Goal: Task Accomplishment & Management: Use online tool/utility

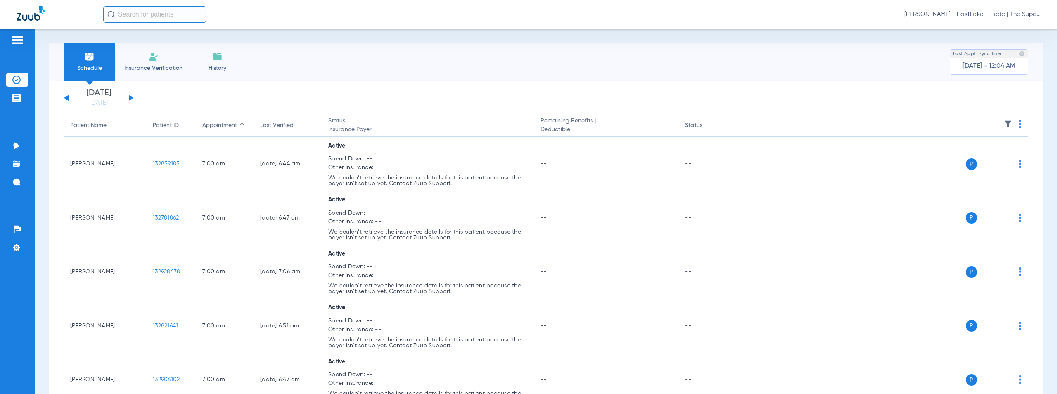
click at [993, 14] on span "[PERSON_NAME] - EastLake - Pedo | The Super Dentists" at bounding box center [972, 14] width 136 height 8
click at [1012, 29] on span "Account Selection" at bounding box center [1009, 29] width 46 height 6
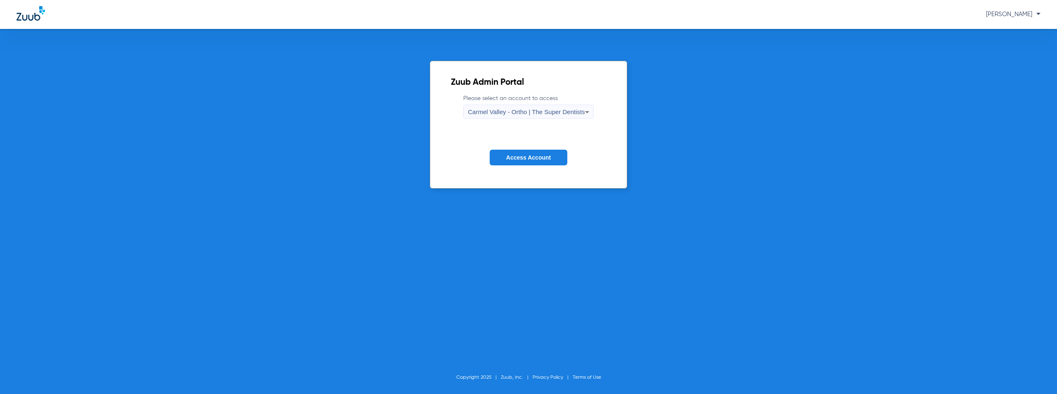
click at [510, 111] on span "Carmel Valley - Ortho | The Super Dentists" at bounding box center [526, 111] width 117 height 7
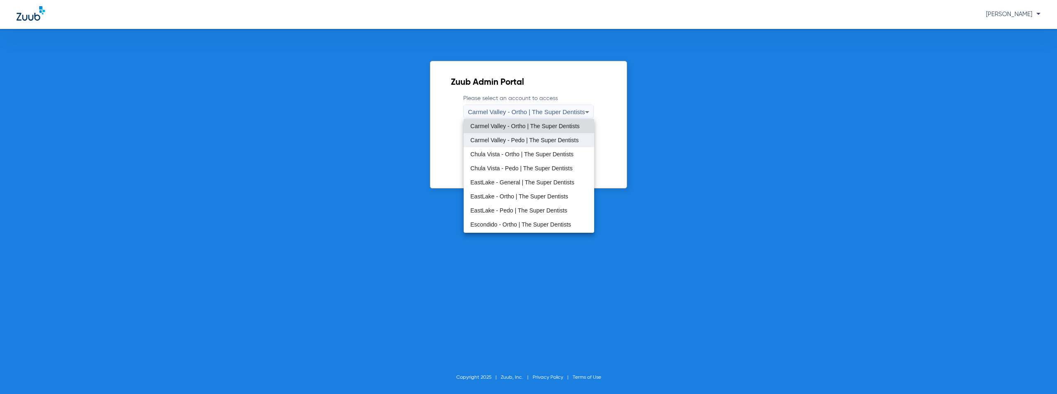
click at [515, 136] on mat-option "Carmel Valley - Pedo | The Super Dentists" at bounding box center [529, 140] width 130 height 14
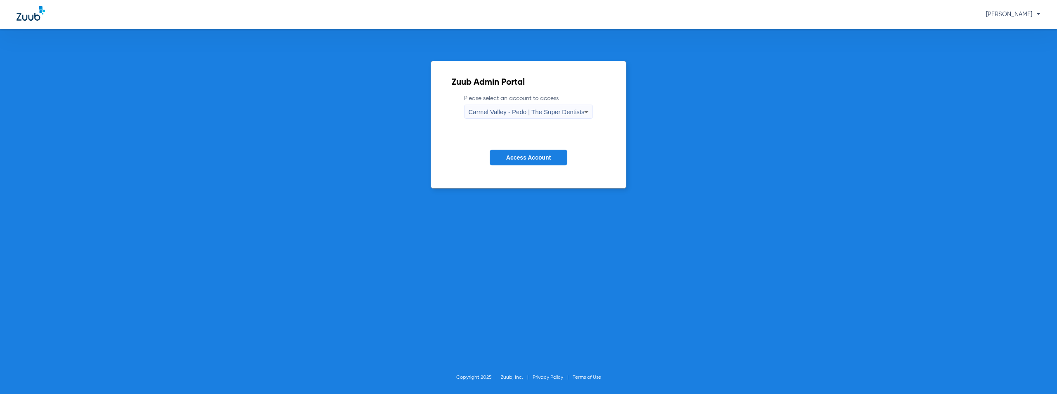
click at [518, 159] on span "Access Account" at bounding box center [528, 157] width 45 height 7
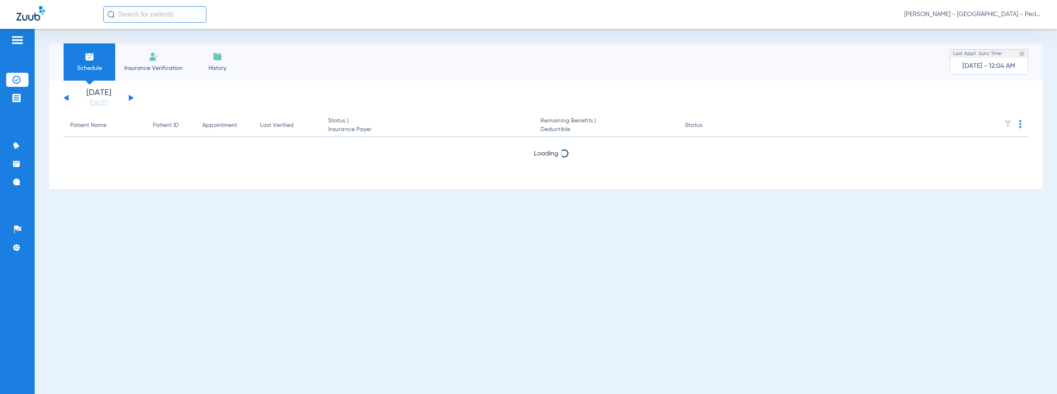
click at [129, 98] on button at bounding box center [131, 98] width 5 height 6
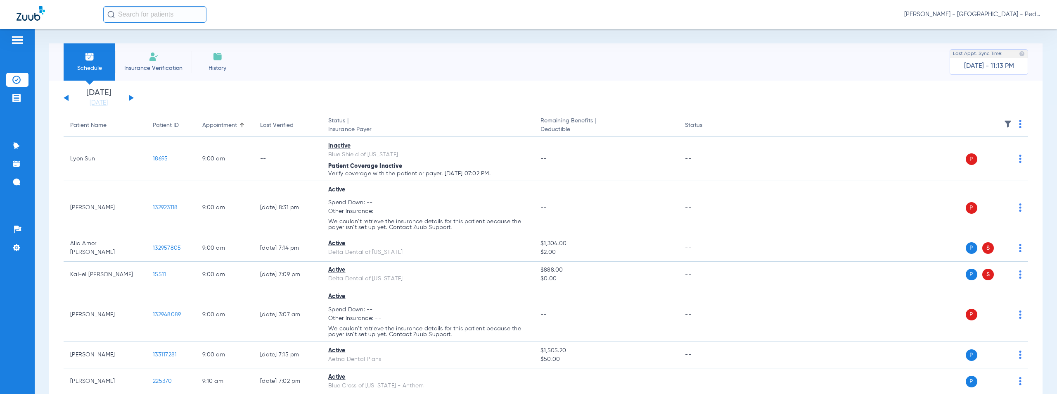
click at [1019, 122] on img at bounding box center [1020, 124] width 2 height 8
click at [971, 154] on span "Verify All" at bounding box center [983, 157] width 52 height 6
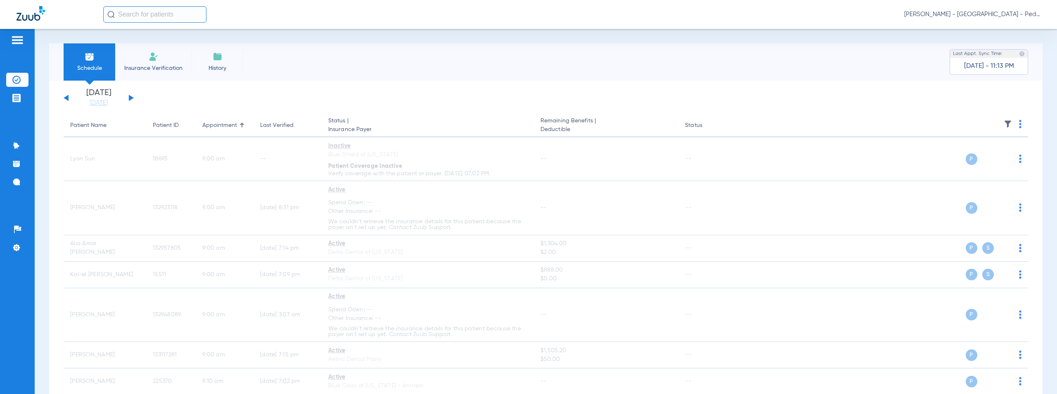
click at [989, 16] on span "[PERSON_NAME] - [GEOGRAPHIC_DATA] - Pedo | The Super Dentists" at bounding box center [972, 14] width 136 height 8
click at [999, 31] on span "Account Selection" at bounding box center [1009, 29] width 46 height 6
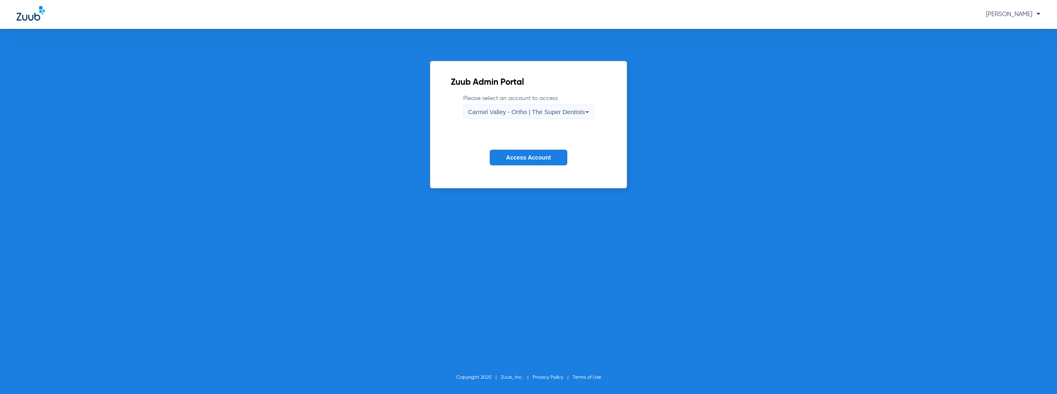
click at [525, 117] on div "Carmel Valley - Ortho | The Super Dentists" at bounding box center [526, 112] width 117 height 14
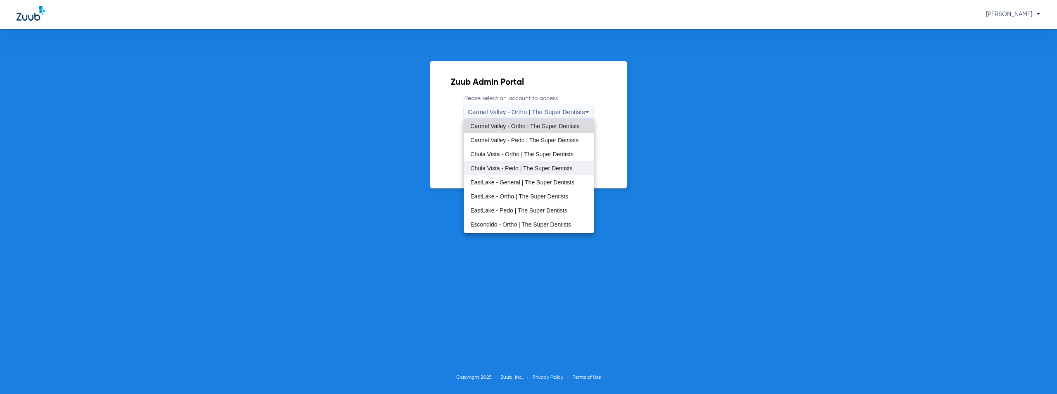
click at [519, 169] on span "Chula Vista - Pedo | The Super Dentists" at bounding box center [521, 168] width 102 height 6
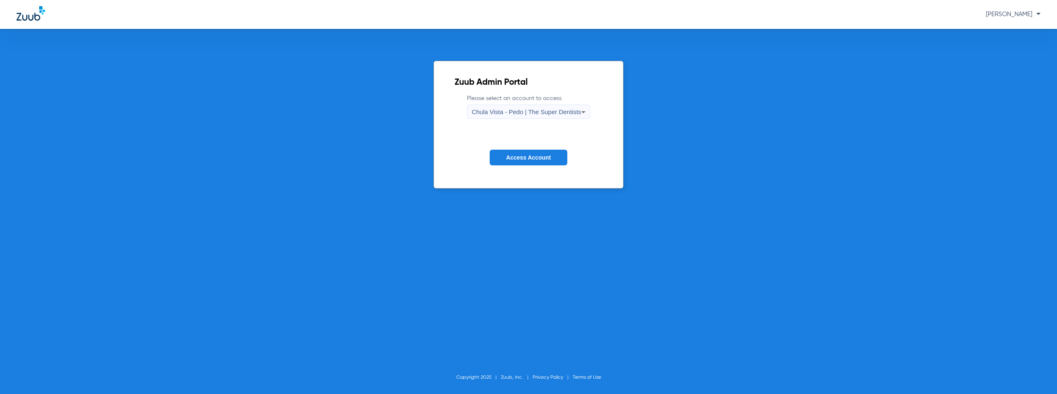
click at [526, 152] on button "Access Account" at bounding box center [529, 157] width 78 height 16
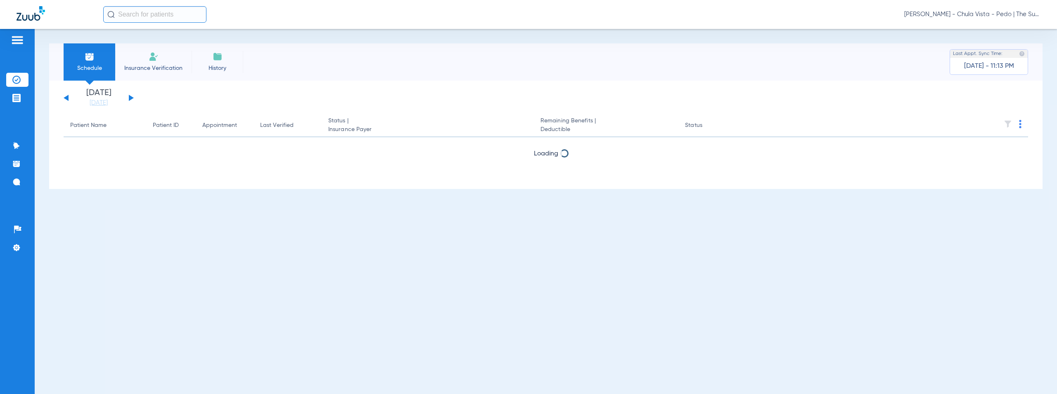
click at [130, 97] on button at bounding box center [131, 98] width 5 height 6
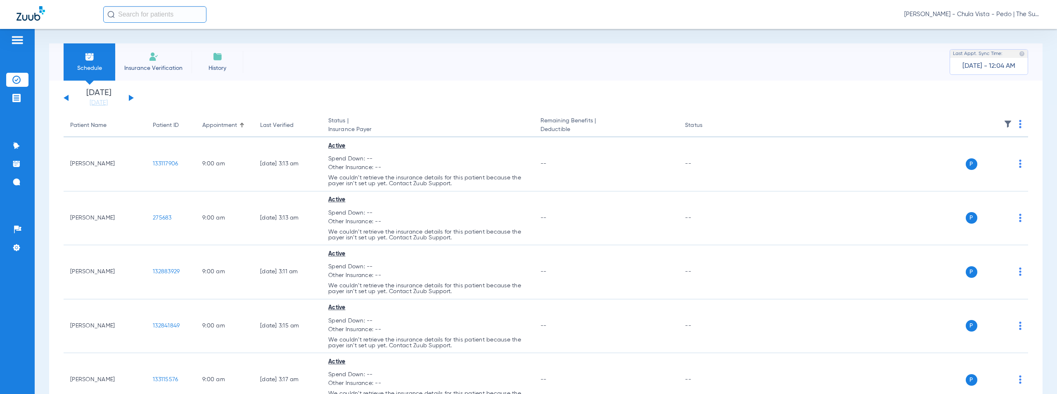
click at [1019, 122] on img at bounding box center [1020, 124] width 2 height 8
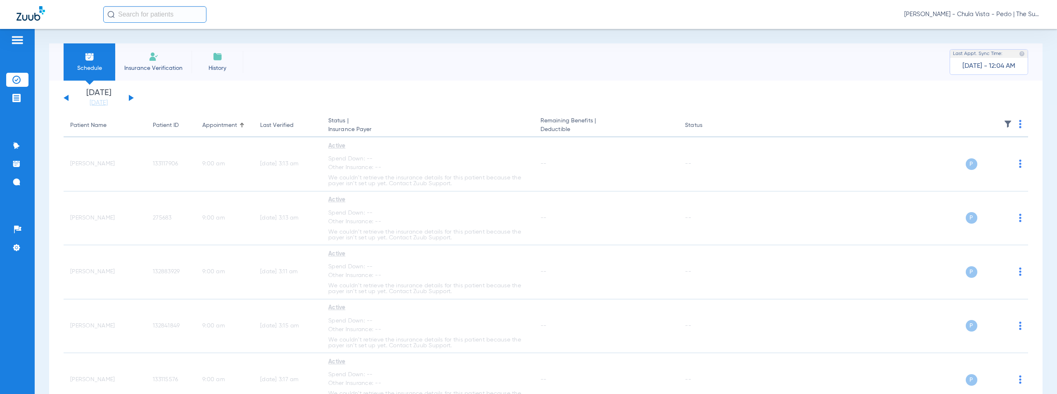
click at [998, 14] on span "[PERSON_NAME] - Chula Vista - Pedo | The Super Dentists" at bounding box center [972, 14] width 136 height 8
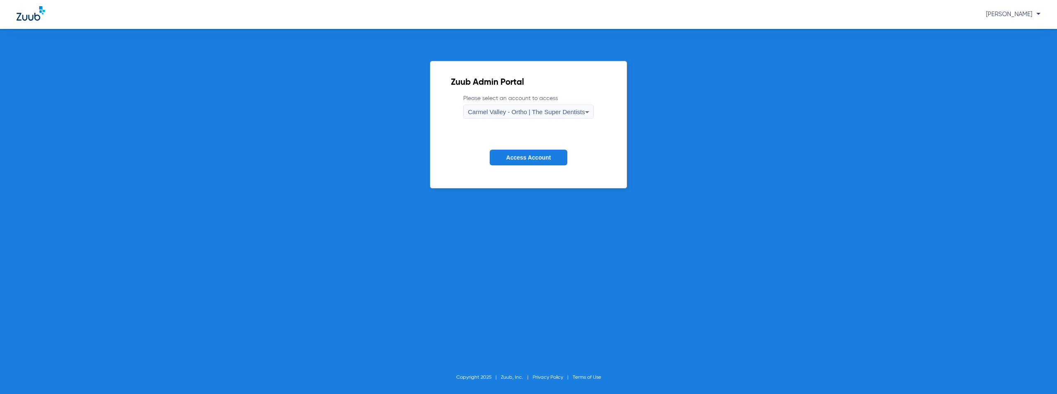
click at [515, 117] on div "Carmel Valley - Ortho | The Super Dentists" at bounding box center [526, 112] width 117 height 14
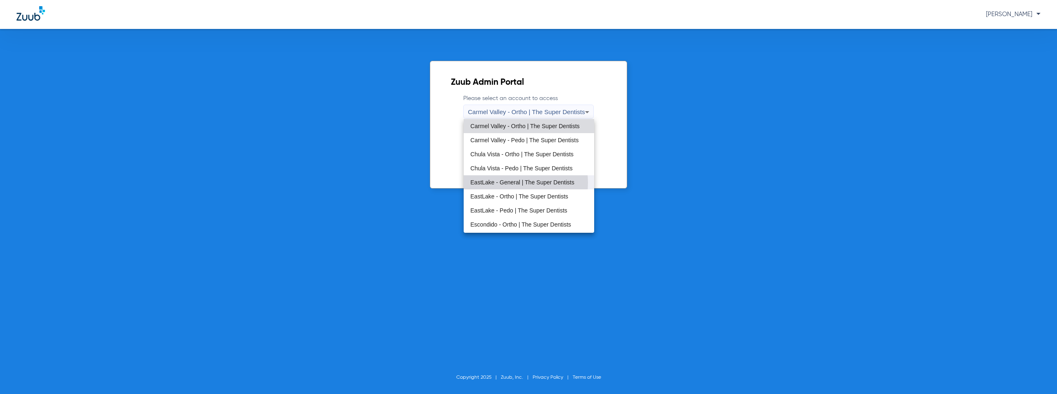
click at [497, 183] on span "EastLake - General | The Super Dentists" at bounding box center [522, 182] width 104 height 6
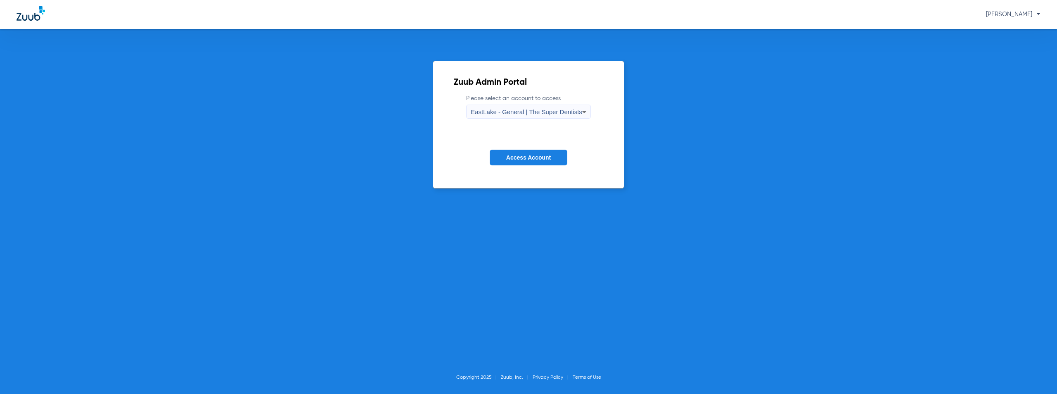
click at [528, 157] on span "Access Account" at bounding box center [528, 157] width 45 height 7
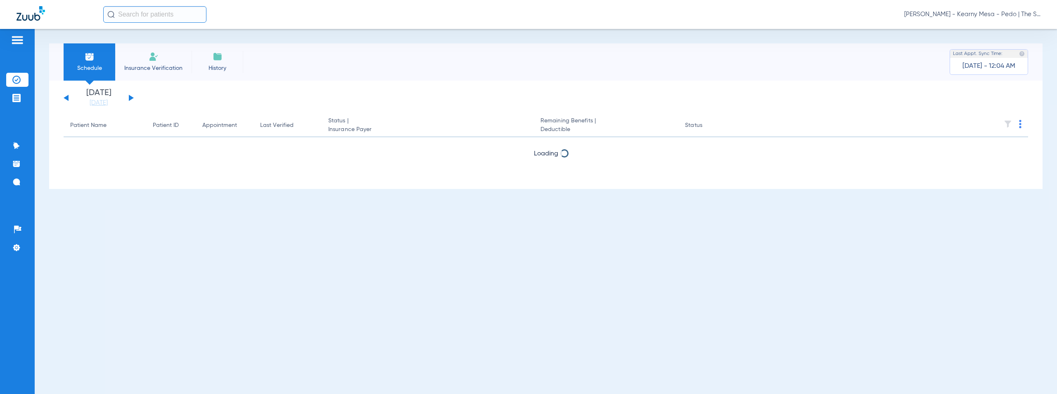
click at [131, 96] on div "[DATE] [DATE] [DATE] [DATE] [DATE] [DATE] [DATE] [DATE] [DATE] [DATE] [DATE] [D…" at bounding box center [99, 98] width 70 height 18
click at [130, 97] on button at bounding box center [131, 98] width 5 height 6
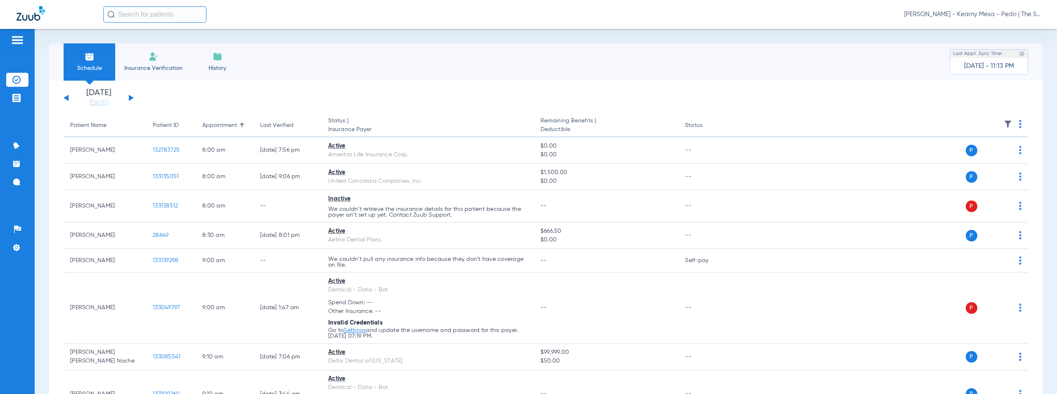
click at [1019, 122] on img at bounding box center [1020, 124] width 2 height 8
click at [970, 159] on span "Verify All" at bounding box center [983, 157] width 52 height 6
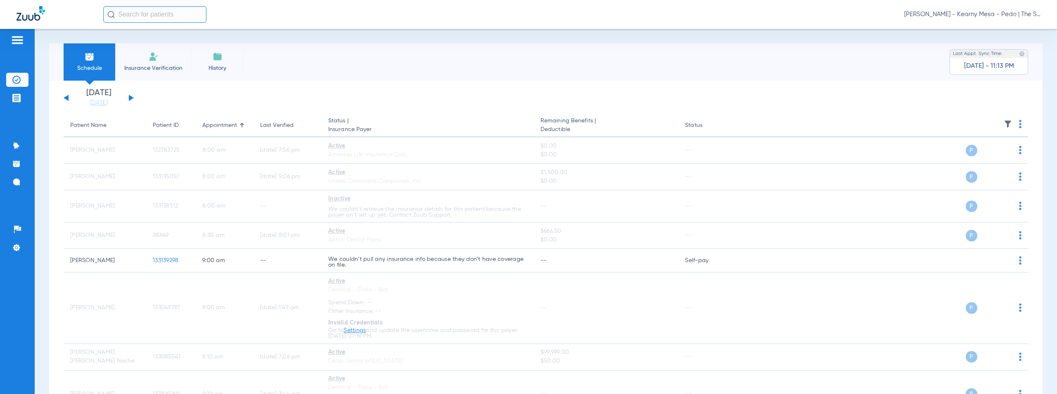
click at [985, 15] on span "[PERSON_NAME] - Kearny Mesa - Pedo | The Super Dentists" at bounding box center [972, 14] width 136 height 8
click at [1000, 30] on span "Account Selection" at bounding box center [1009, 29] width 46 height 6
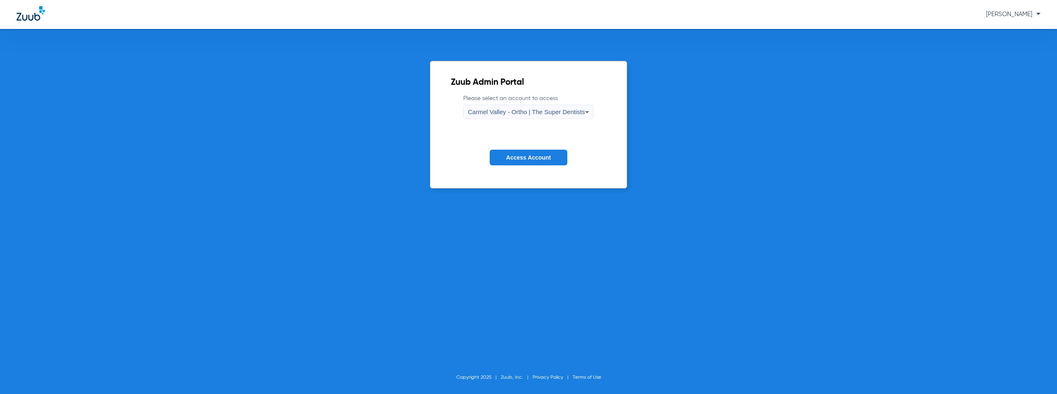
click at [494, 110] on span "Carmel Valley - Ortho | The Super Dentists" at bounding box center [526, 111] width 117 height 7
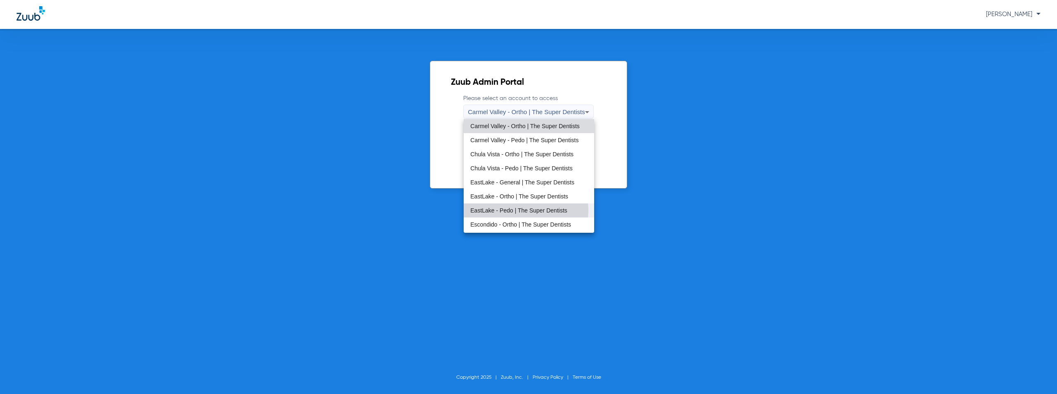
click at [513, 210] on span "EastLake - Pedo | The Super Dentists" at bounding box center [518, 210] width 97 height 6
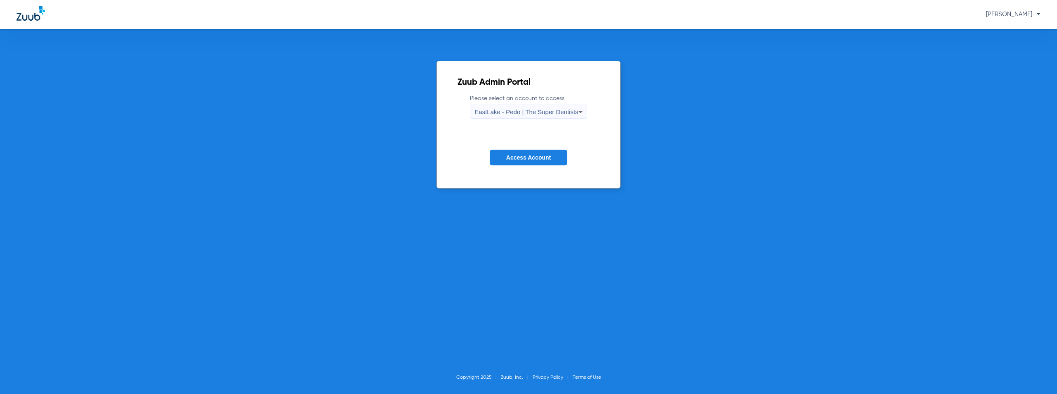
click at [526, 159] on span "Access Account" at bounding box center [528, 157] width 45 height 7
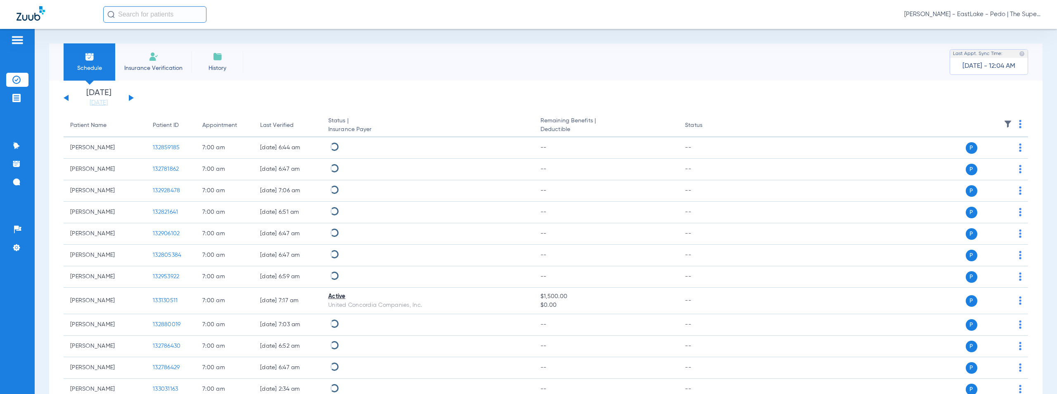
click at [130, 97] on button at bounding box center [131, 98] width 5 height 6
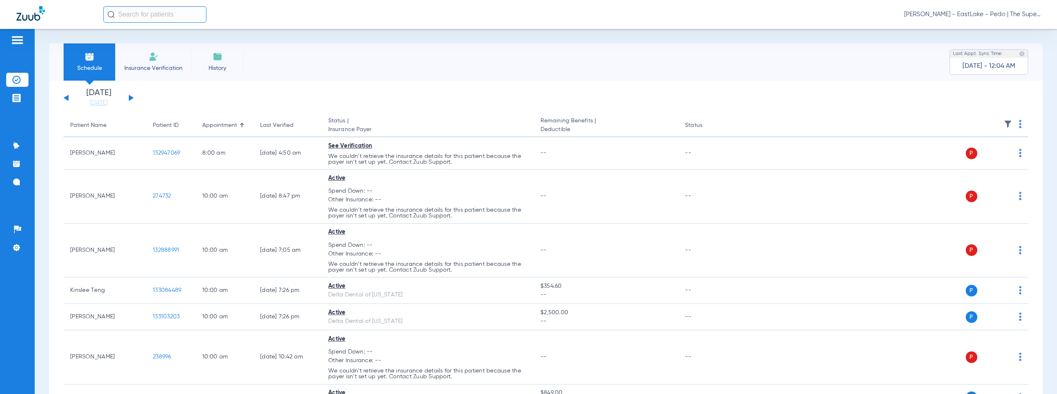
click at [1019, 123] on img at bounding box center [1020, 124] width 2 height 8
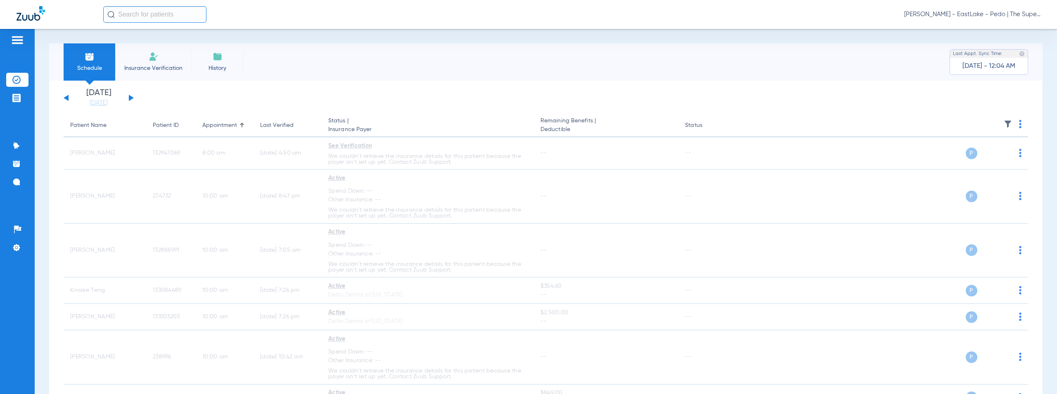
click at [991, 14] on span "[PERSON_NAME] - EastLake - Pedo | The Super Dentists" at bounding box center [972, 14] width 136 height 8
click at [1007, 32] on span "Account Selection" at bounding box center [1009, 29] width 46 height 6
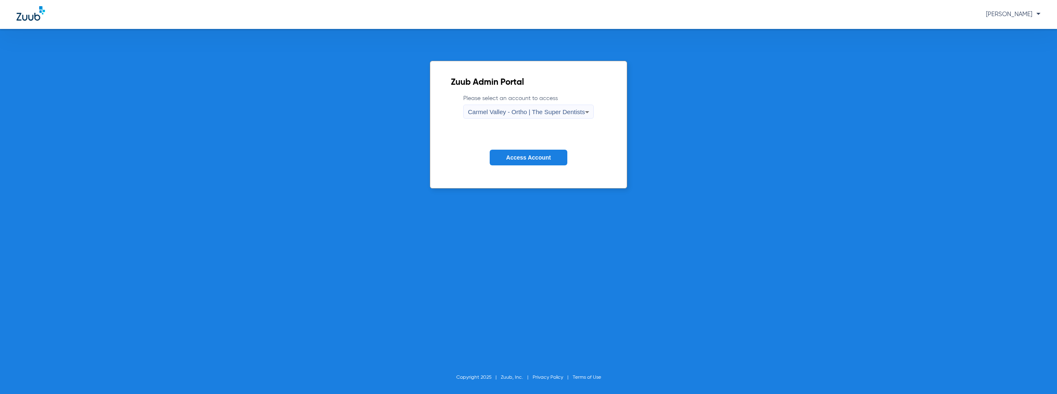
click at [501, 112] on span "Carmel Valley - Ortho | The Super Dentists" at bounding box center [526, 111] width 117 height 7
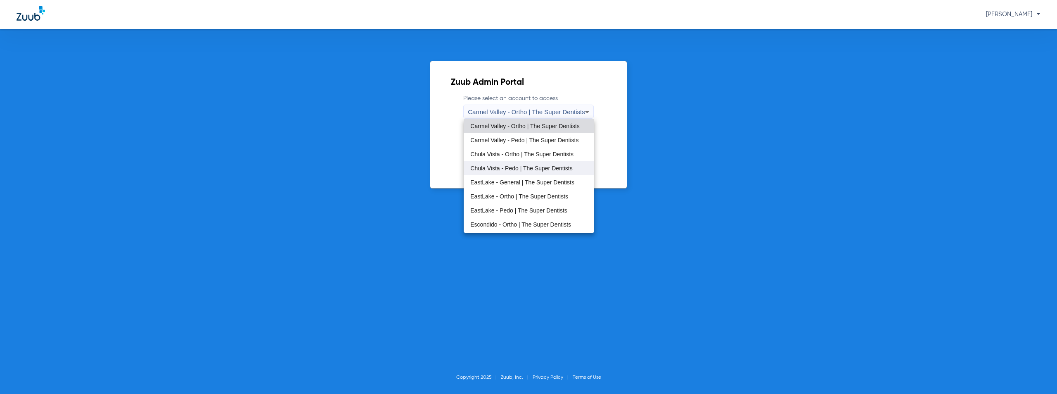
scroll to position [41, 0]
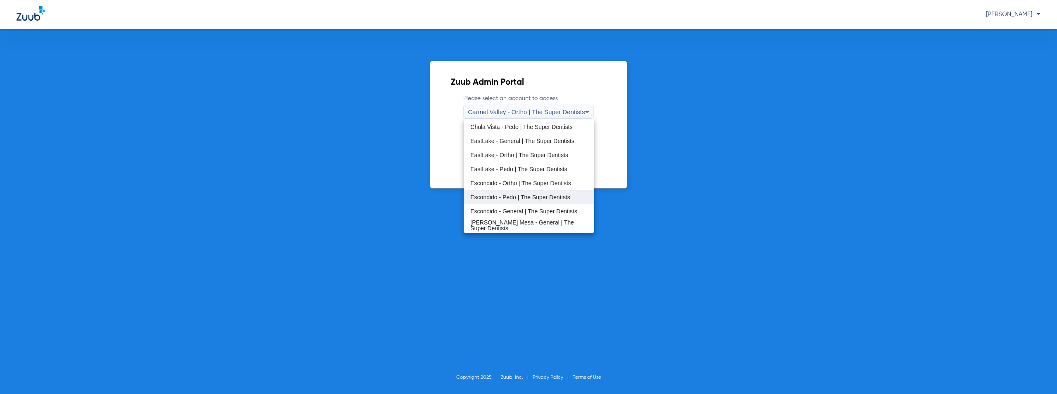
click at [495, 202] on mat-option "Escondido - Pedo | The Super Dentists" at bounding box center [529, 197] width 130 height 14
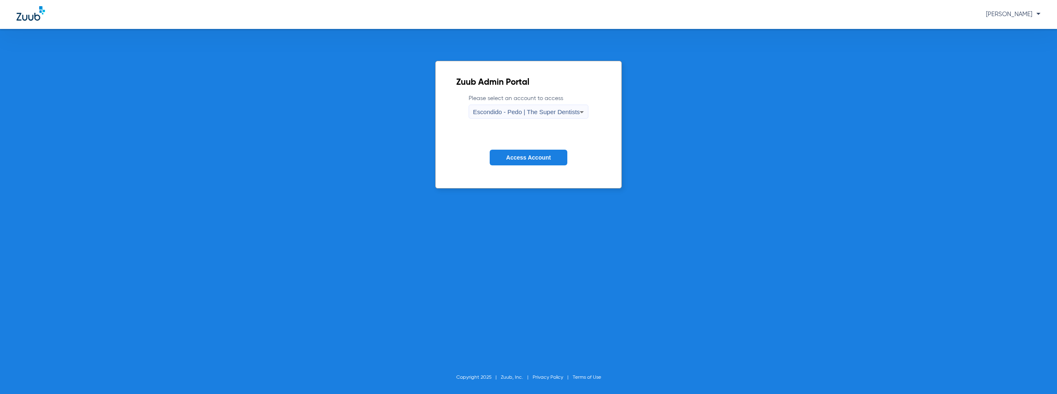
click at [521, 158] on span "Access Account" at bounding box center [528, 157] width 45 height 7
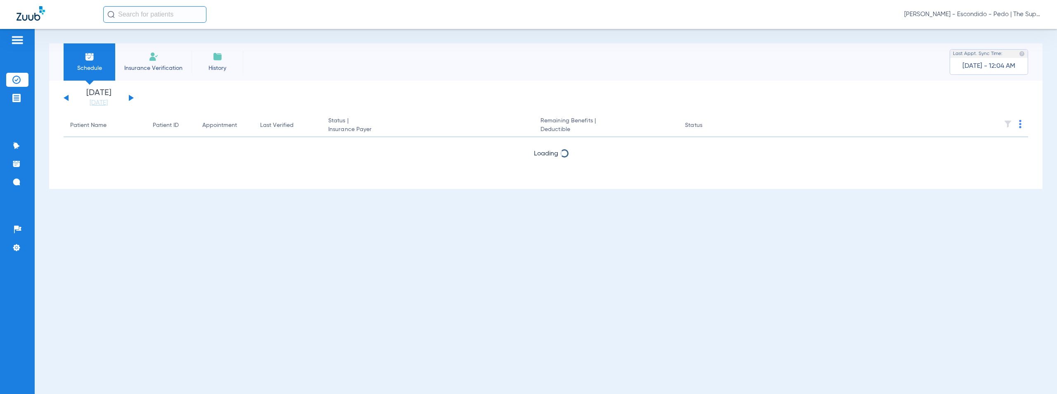
click at [129, 99] on button at bounding box center [131, 98] width 5 height 6
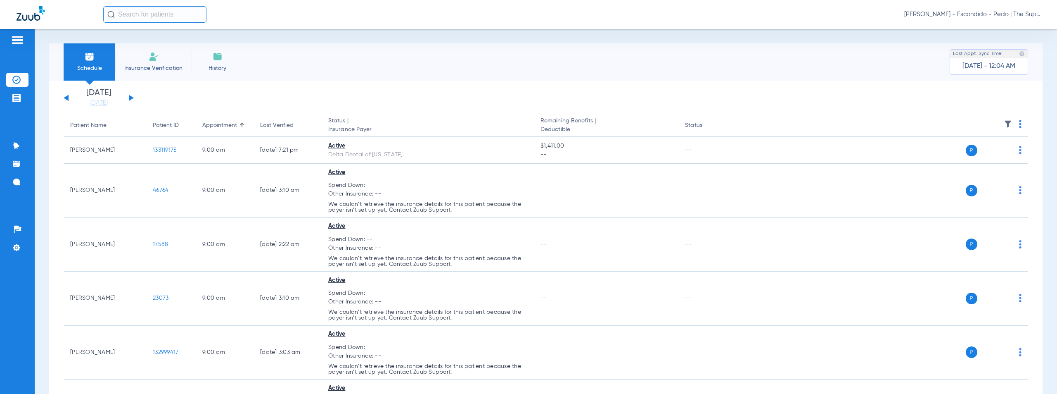
click at [1019, 123] on img at bounding box center [1020, 124] width 2 height 8
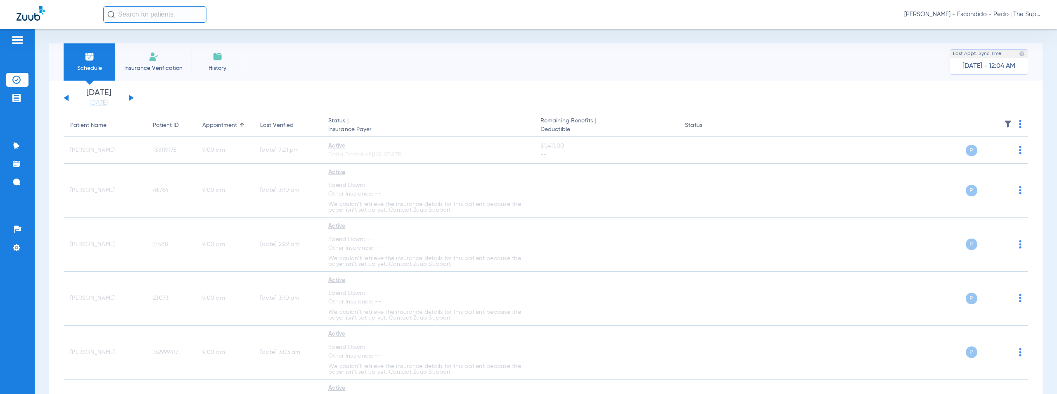
click at [967, 15] on span "[PERSON_NAME] - Escondido - Pedo | The Super Dentists" at bounding box center [972, 14] width 136 height 8
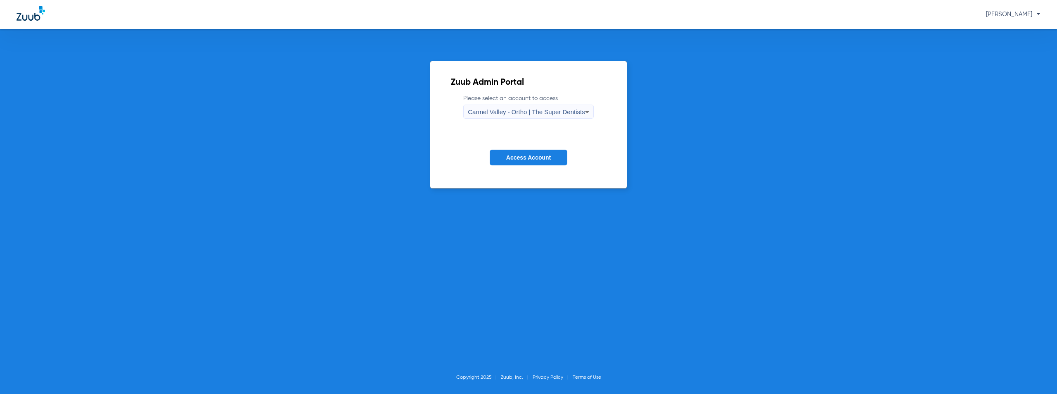
click at [520, 112] on span "Carmel Valley - Ortho | The Super Dentists" at bounding box center [526, 111] width 117 height 7
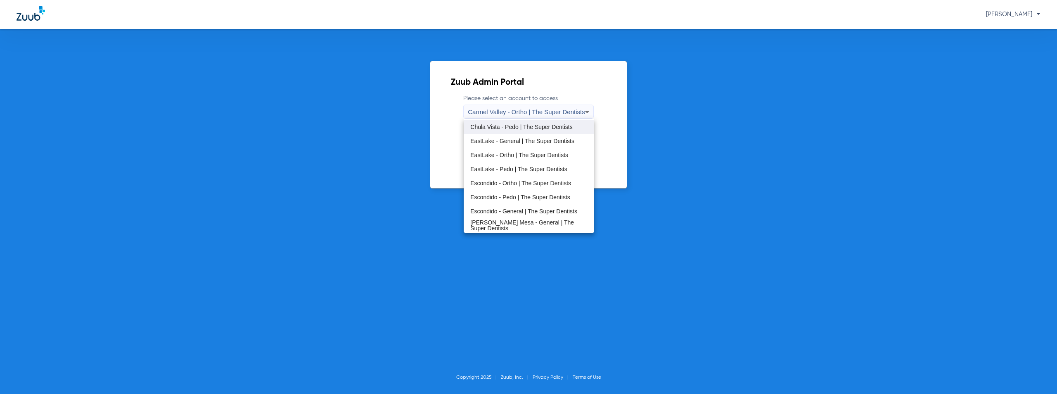
scroll to position [83, 0]
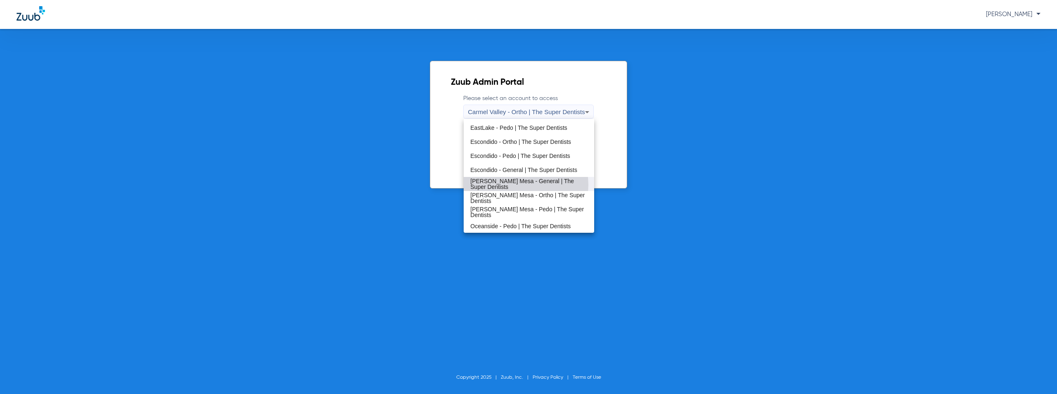
click at [512, 185] on span "[PERSON_NAME] Mesa - General | The Super Dentists" at bounding box center [528, 184] width 117 height 12
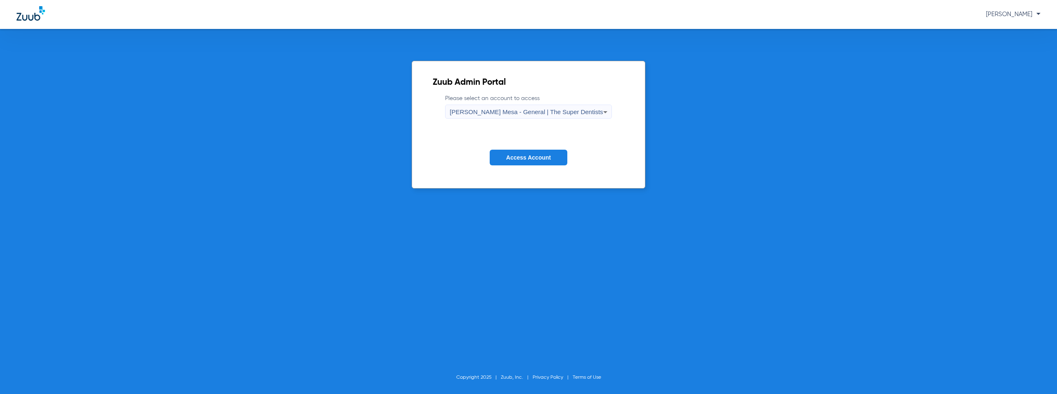
click at [519, 155] on span "Access Account" at bounding box center [528, 157] width 45 height 7
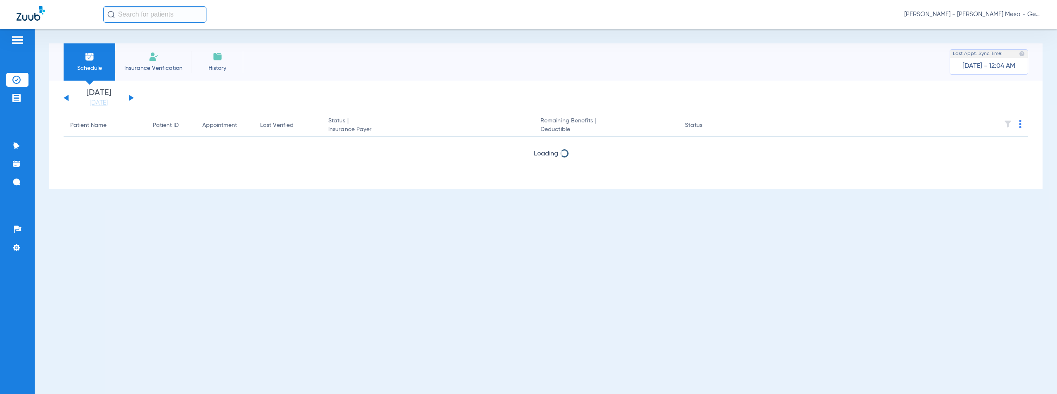
click at [130, 97] on button at bounding box center [131, 98] width 5 height 6
click at [982, 14] on span "[PERSON_NAME] - [PERSON_NAME] Mesa - General | The Super Dentists" at bounding box center [972, 14] width 136 height 8
click at [1003, 28] on span "Account Selection" at bounding box center [1009, 29] width 46 height 6
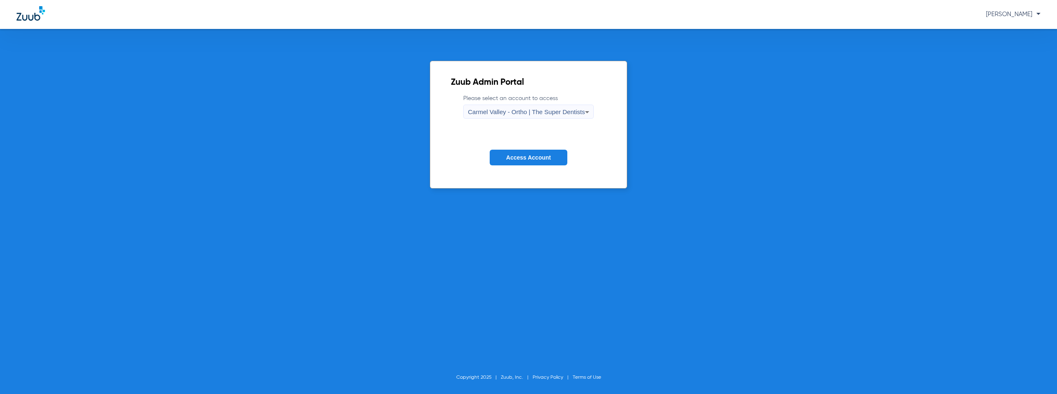
click at [510, 108] on span "Carmel Valley - Ortho | The Super Dentists" at bounding box center [526, 111] width 117 height 7
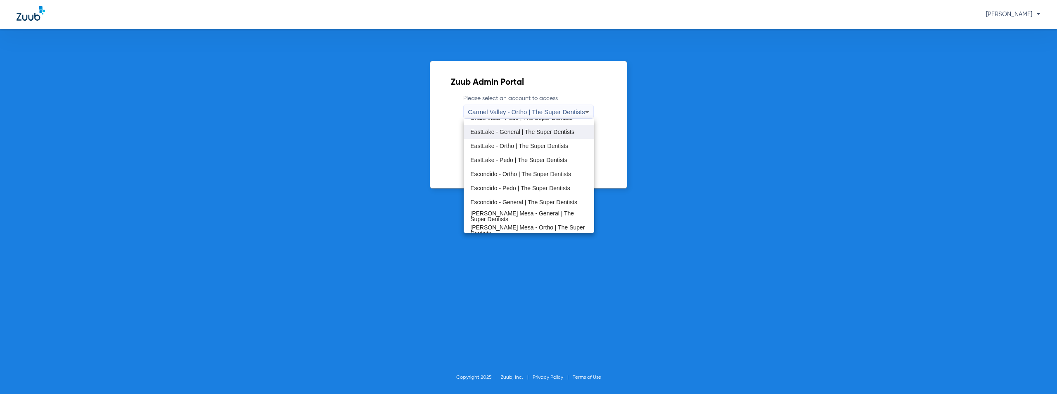
scroll to position [97, 0]
click at [507, 197] on span "[PERSON_NAME] Mesa - Pedo | The Super Dentists" at bounding box center [528, 198] width 117 height 12
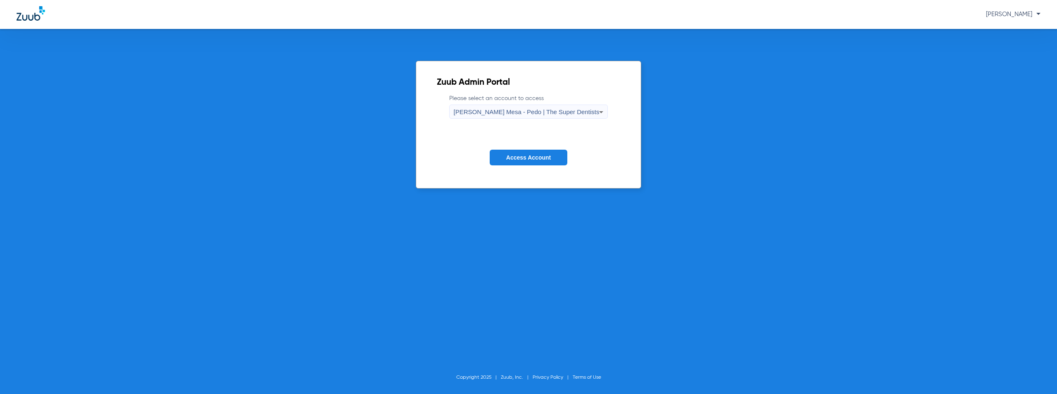
click at [529, 151] on button "Access Account" at bounding box center [529, 157] width 78 height 16
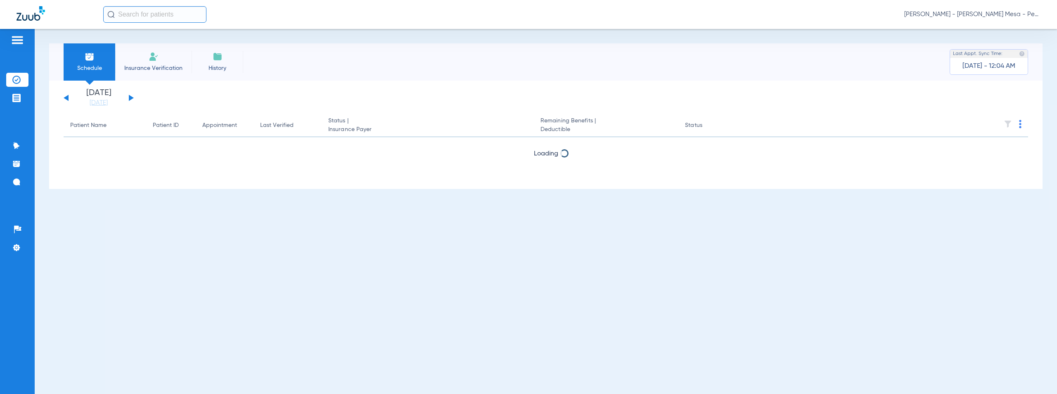
click at [132, 98] on button at bounding box center [131, 98] width 5 height 6
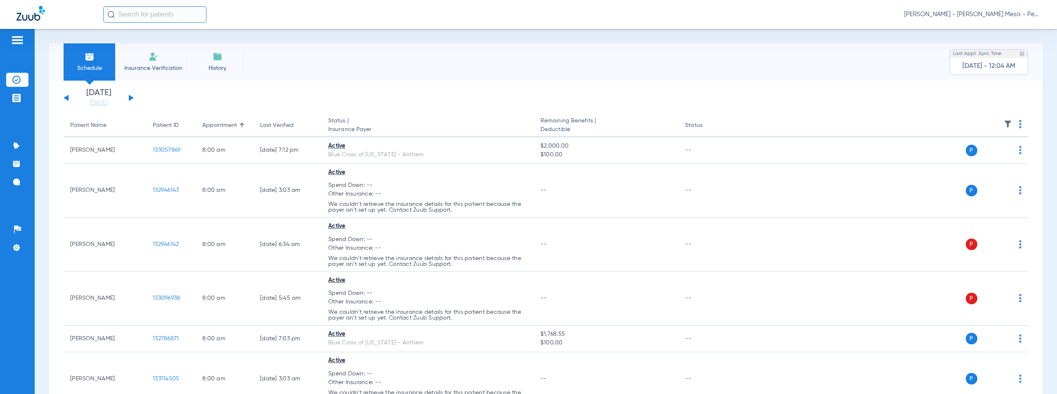
click at [1019, 123] on img at bounding box center [1020, 124] width 2 height 8
click at [971, 157] on span "Verify All" at bounding box center [983, 157] width 52 height 6
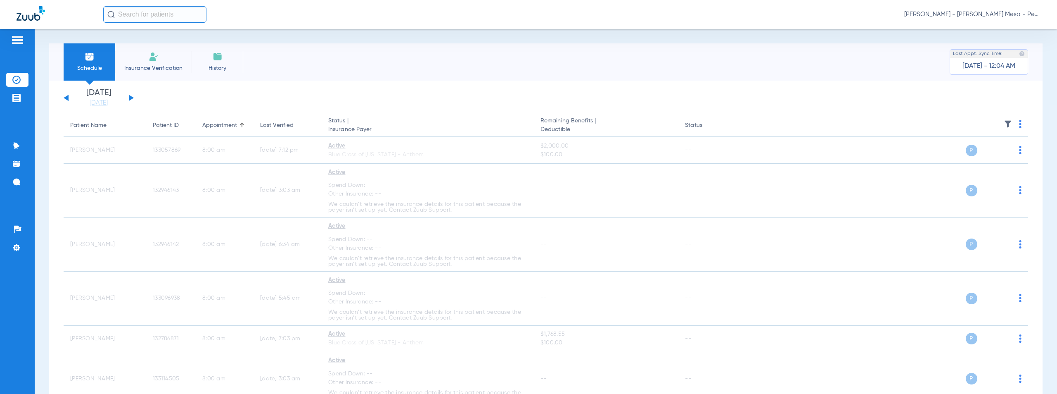
click at [983, 14] on span "[PERSON_NAME] - [PERSON_NAME] Mesa - Pedo | The Super Dentists" at bounding box center [972, 14] width 136 height 8
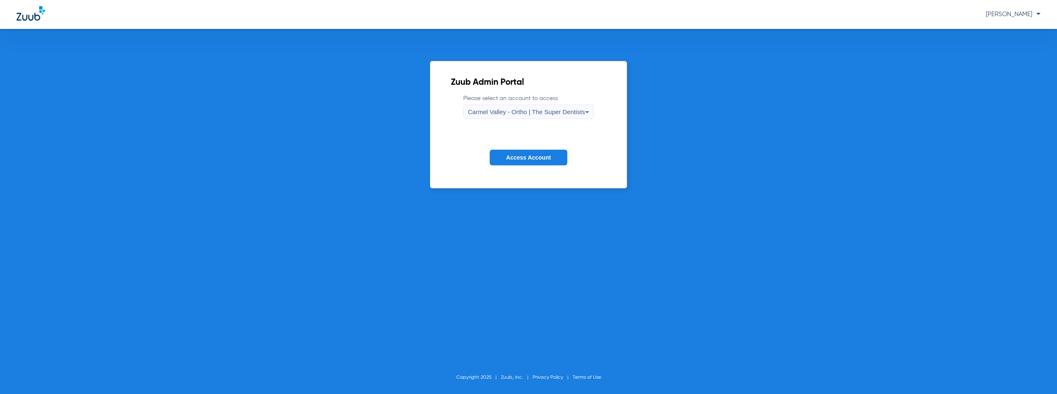
click at [521, 110] on span "Carmel Valley - Ortho | The Super Dentists" at bounding box center [526, 111] width 117 height 7
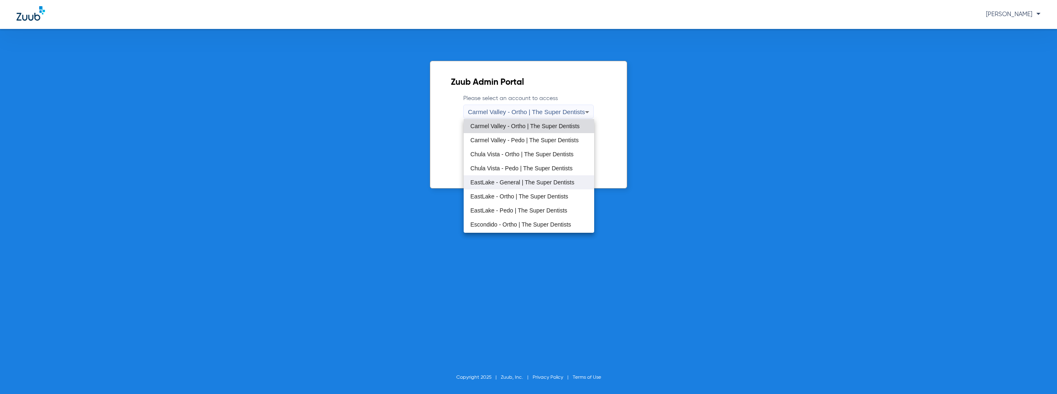
scroll to position [97, 0]
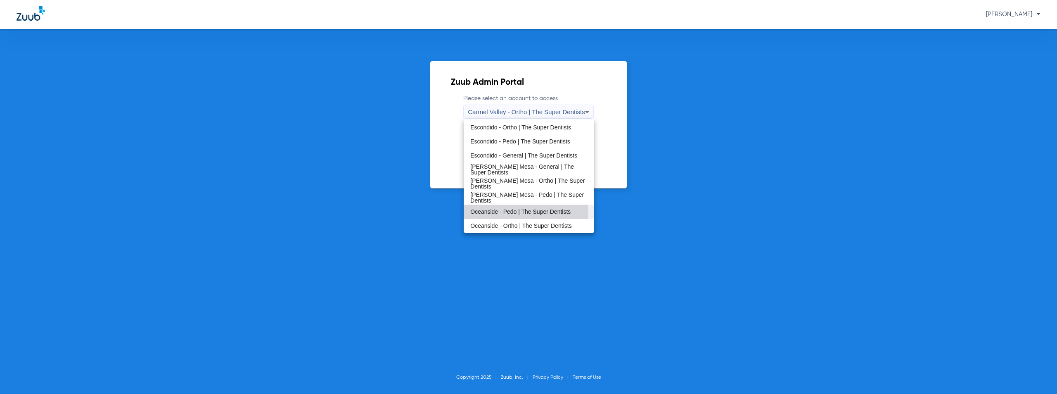
click at [516, 213] on span "Oceanside - Pedo | The Super Dentists" at bounding box center [520, 212] width 100 height 6
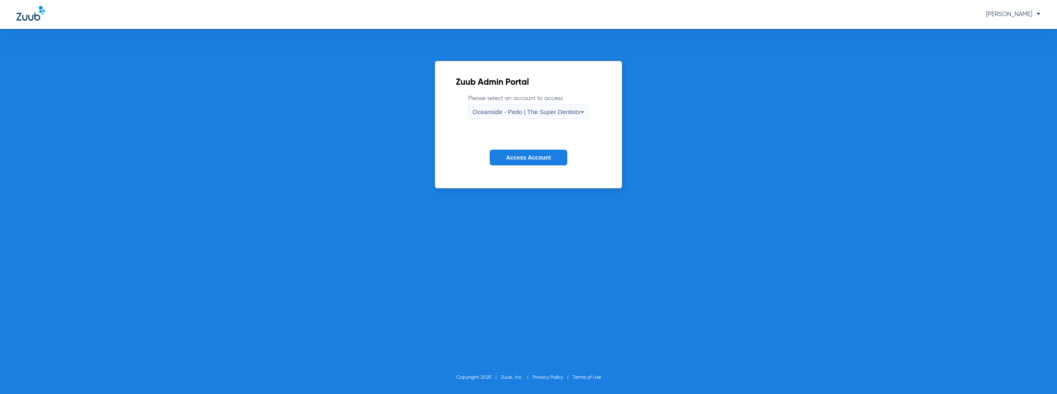
click at [523, 153] on button "Access Account" at bounding box center [529, 157] width 78 height 16
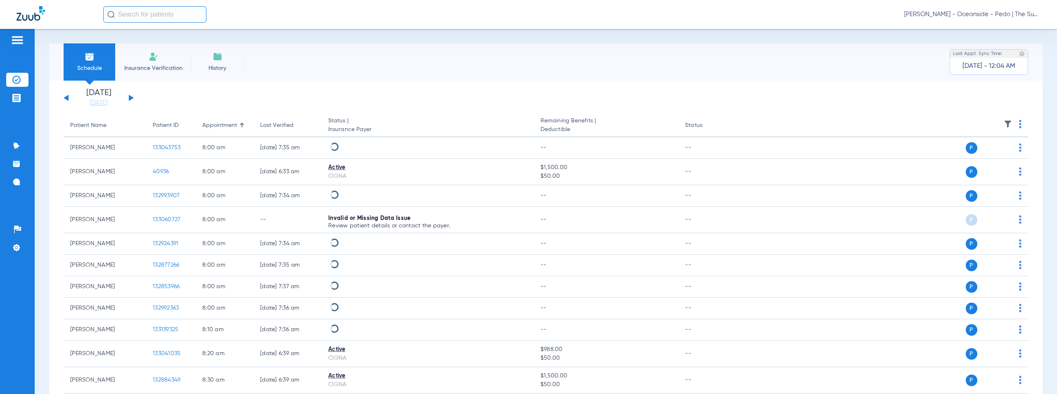
click at [132, 97] on button at bounding box center [131, 98] width 5 height 6
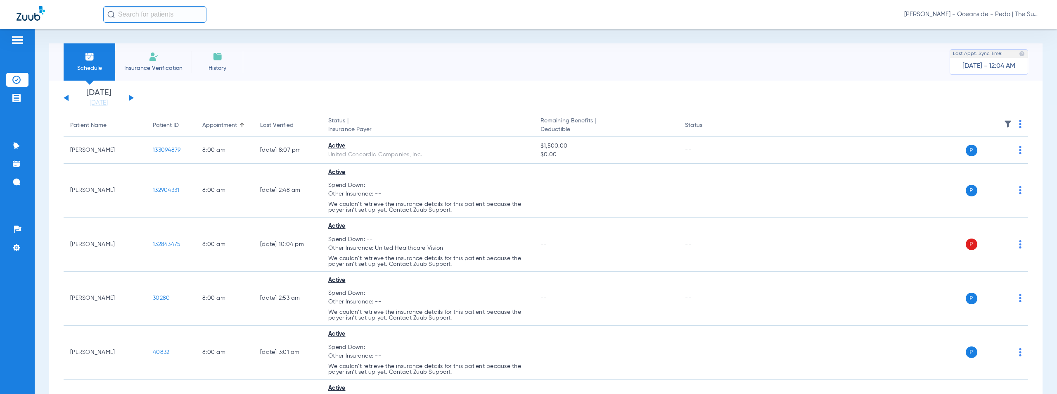
click at [1019, 122] on img at bounding box center [1020, 124] width 2 height 8
click at [973, 160] on button "Verify All" at bounding box center [982, 156] width 65 height 17
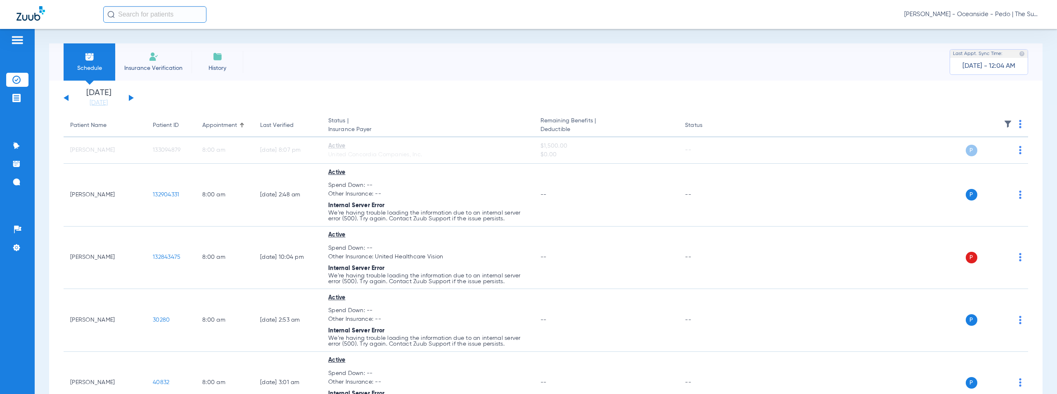
click at [977, 17] on span "[PERSON_NAME] - Oceanside - Pedo | The Super Dentists" at bounding box center [972, 14] width 136 height 8
click at [994, 27] on span "Account Selection" at bounding box center [1009, 29] width 46 height 6
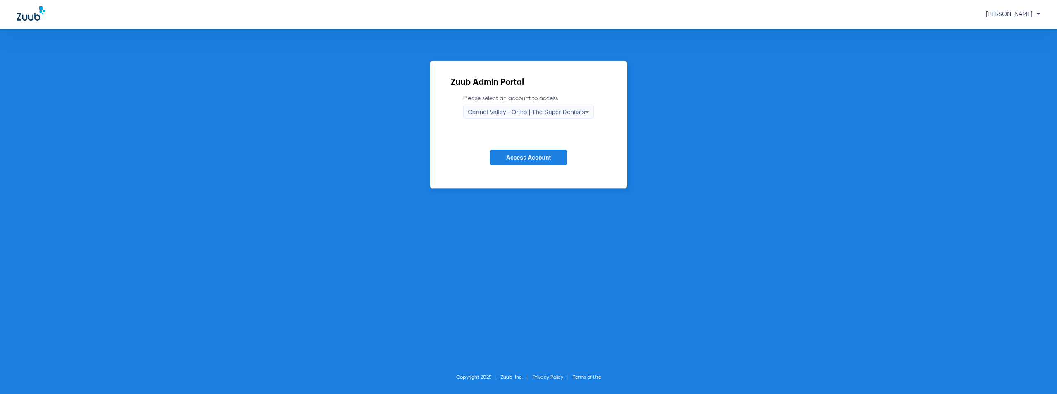
click at [514, 111] on span "Carmel Valley - Ortho | The Super Dentists" at bounding box center [526, 111] width 117 height 7
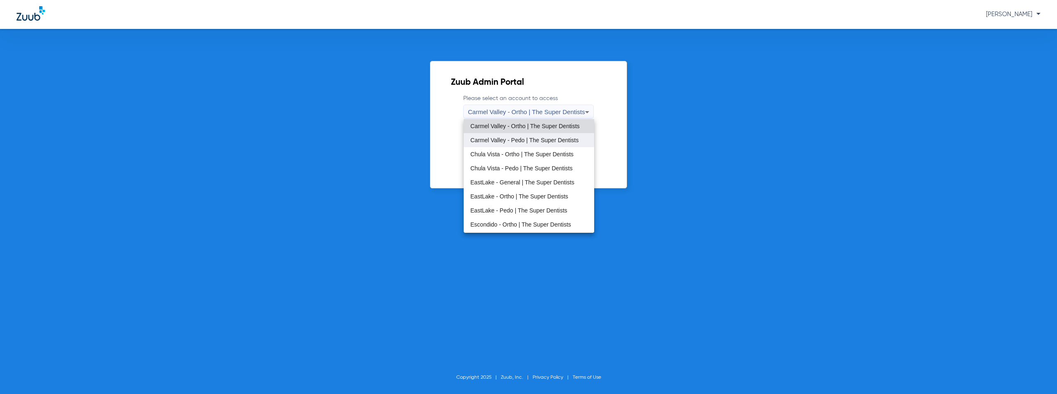
click at [494, 142] on span "Carmel Valley - Pedo | The Super Dentists" at bounding box center [524, 140] width 108 height 6
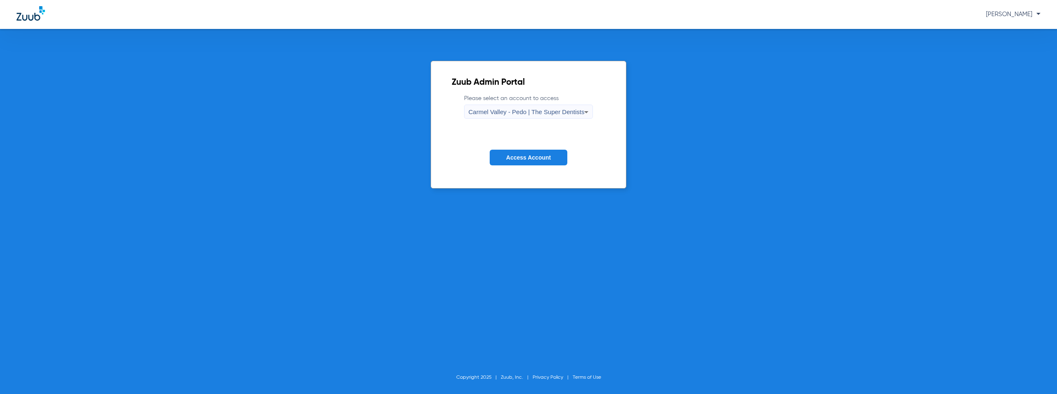
click at [522, 160] on span "Access Account" at bounding box center [528, 157] width 45 height 7
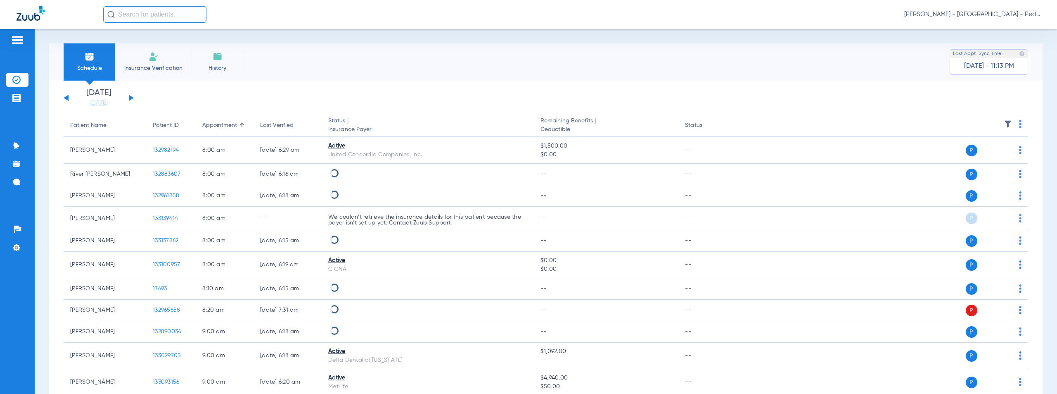
click at [130, 99] on button at bounding box center [131, 98] width 5 height 6
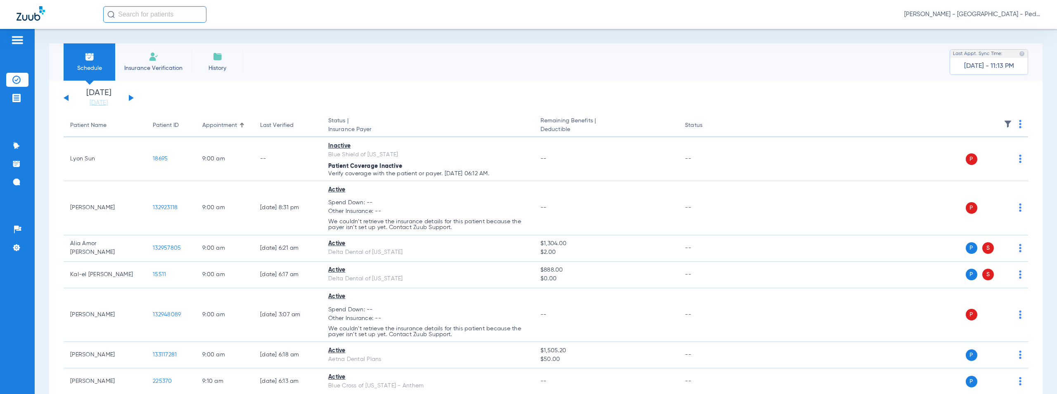
scroll to position [2470, 0]
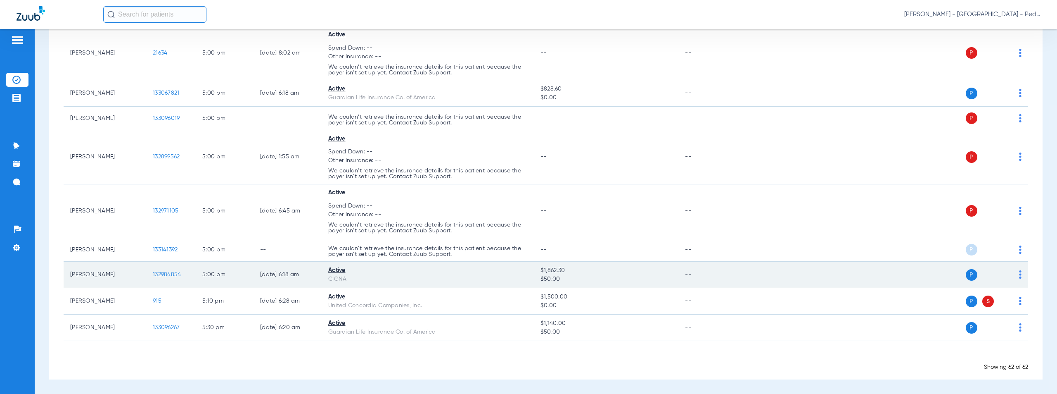
click at [166, 273] on span "132984854" at bounding box center [167, 274] width 28 height 6
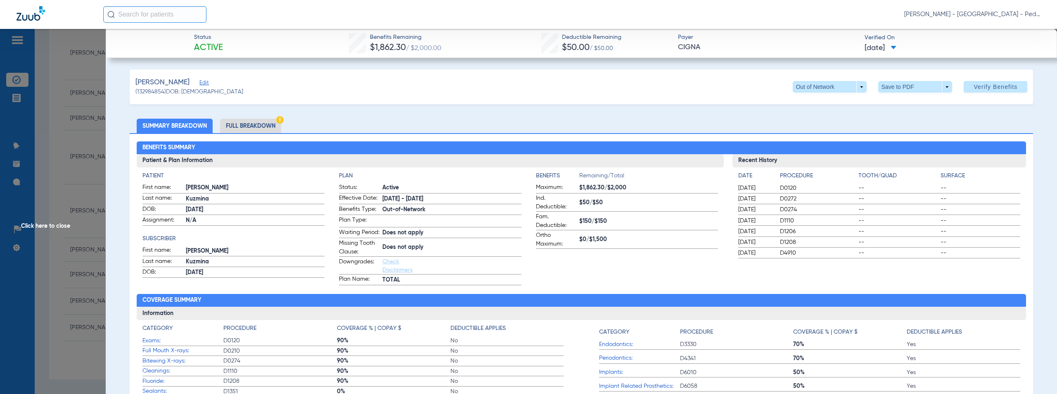
click at [51, 223] on span "Click here to close" at bounding box center [53, 226] width 106 height 394
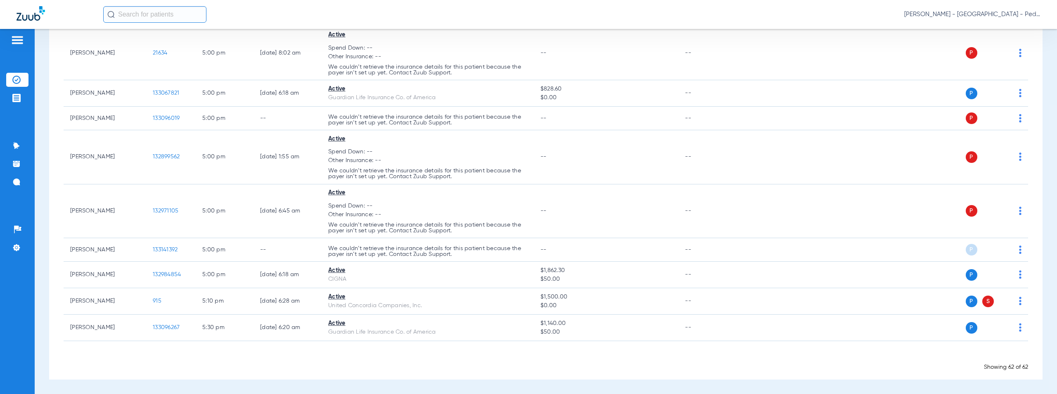
scroll to position [36, 0]
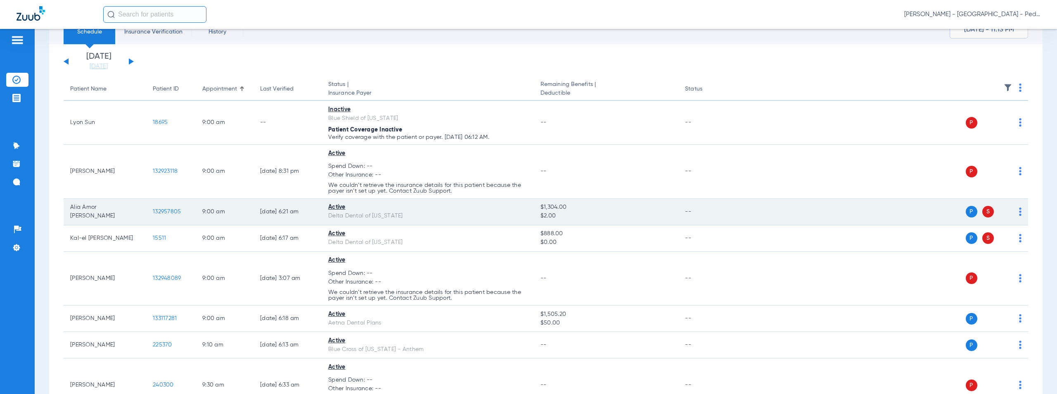
click at [162, 210] on span "132957805" at bounding box center [167, 212] width 28 height 6
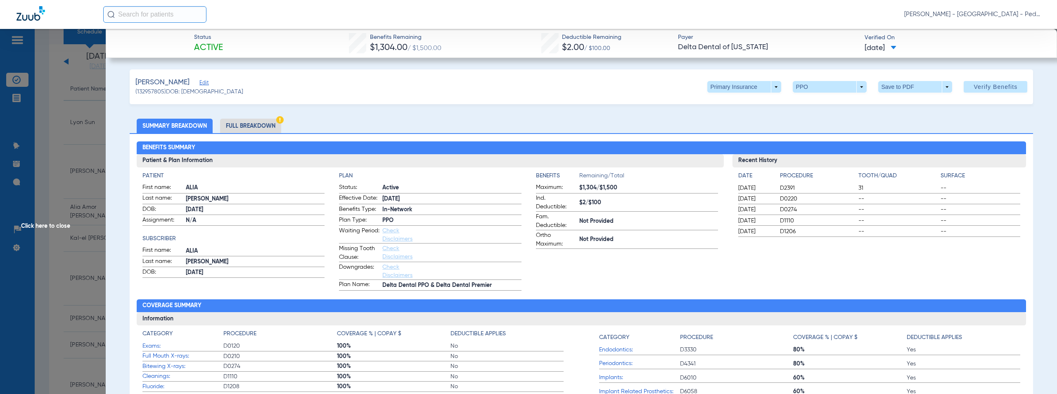
click at [490, 91] on div "[PERSON_NAME] Edit (132957805) DOB: [DEMOGRAPHIC_DATA] Primary Insurance arrow_…" at bounding box center [582, 86] width 904 height 35
click at [261, 125] on li "Full Breakdown" at bounding box center [250, 126] width 61 height 14
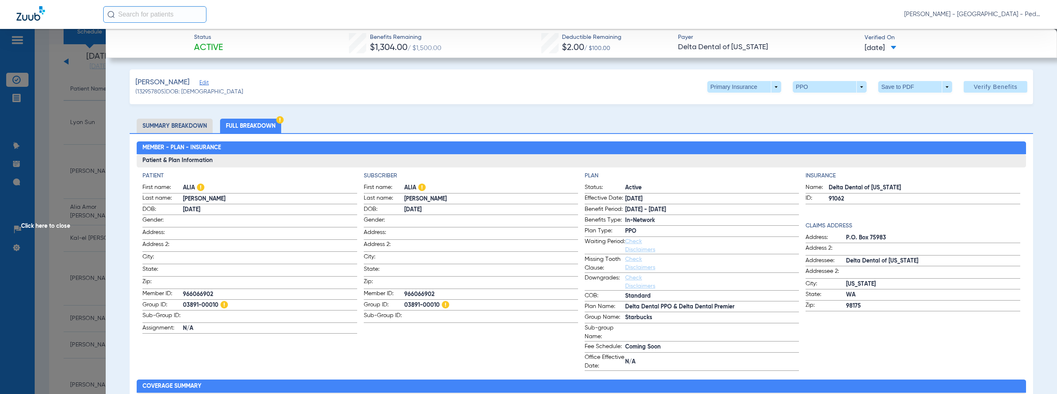
click at [57, 227] on span "Click here to close" at bounding box center [53, 226] width 106 height 394
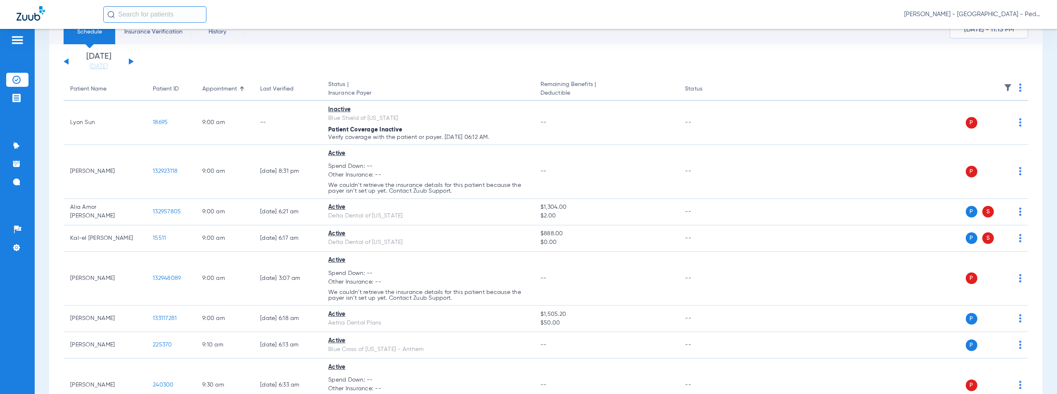
click at [988, 12] on span "[PERSON_NAME] - [GEOGRAPHIC_DATA] - Pedo | The Super Dentists" at bounding box center [972, 14] width 136 height 8
click at [1004, 29] on span "Account Selection" at bounding box center [1009, 29] width 46 height 6
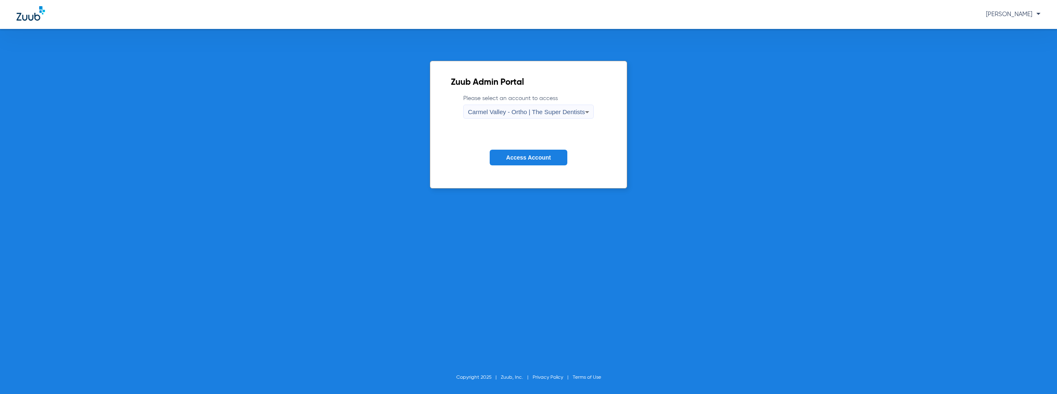
click at [523, 114] on span "Carmel Valley - Ortho | The Super Dentists" at bounding box center [526, 111] width 117 height 7
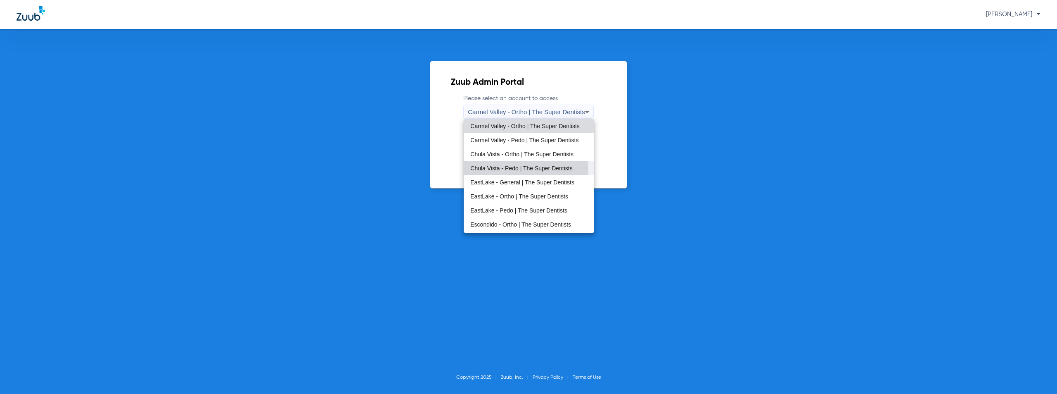
click at [507, 171] on span "Chula Vista - Pedo | The Super Dentists" at bounding box center [521, 168] width 102 height 6
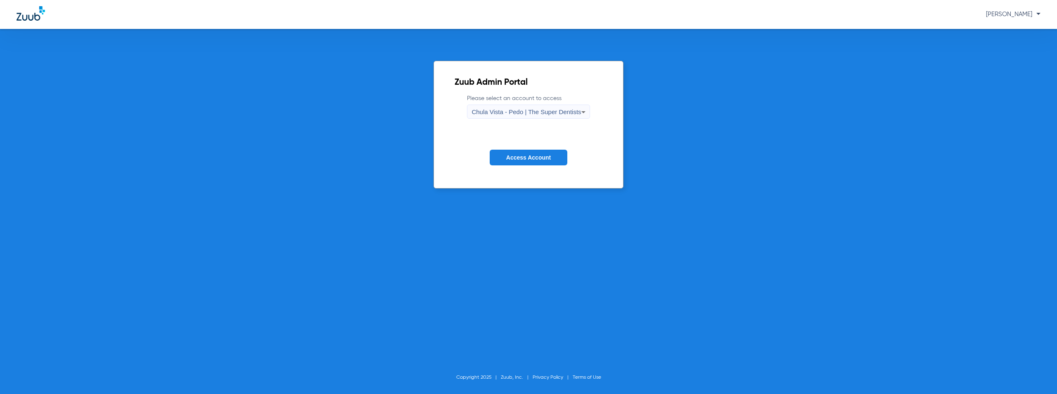
click at [530, 156] on span "Access Account" at bounding box center [528, 157] width 45 height 7
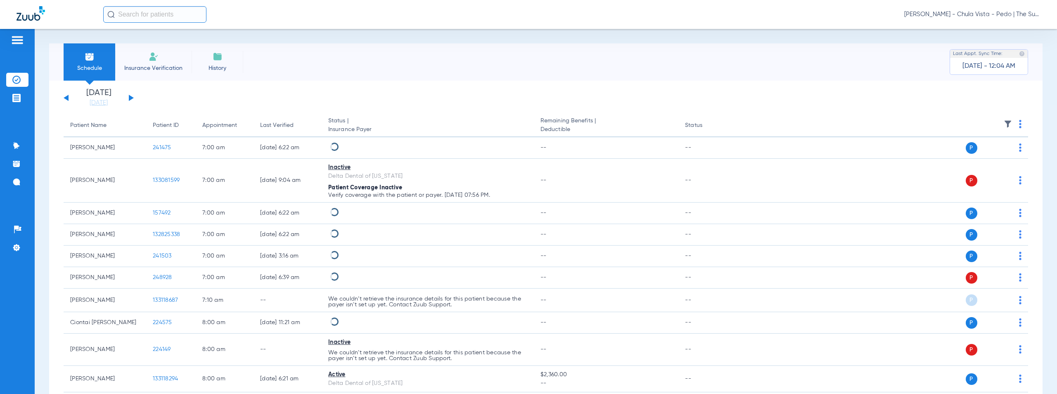
click at [129, 96] on button at bounding box center [131, 98] width 5 height 6
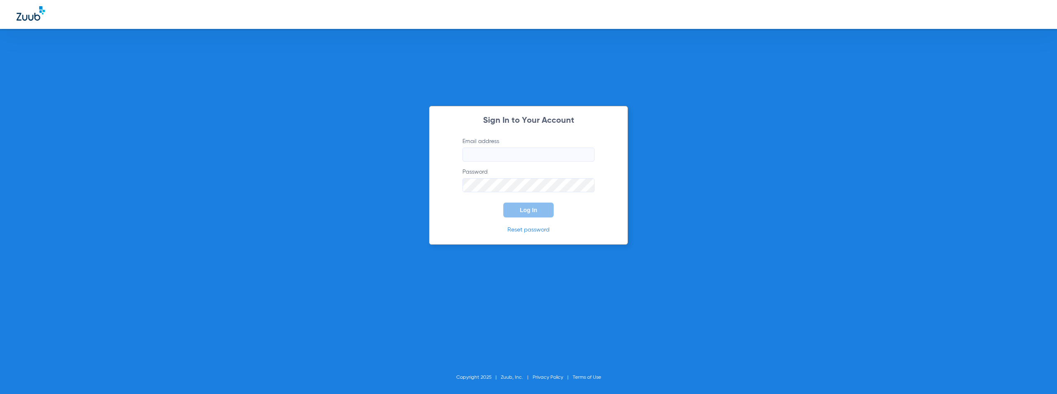
type input "[EMAIL_ADDRESS][DOMAIN_NAME]"
click at [523, 211] on span "Log In" at bounding box center [528, 209] width 17 height 7
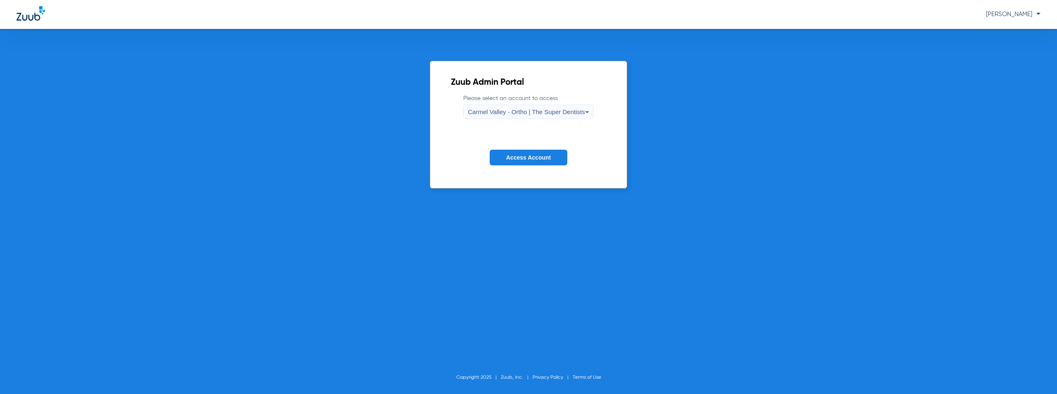
click at [532, 110] on span "Carmel Valley - Ortho | The Super Dentists" at bounding box center [526, 111] width 117 height 7
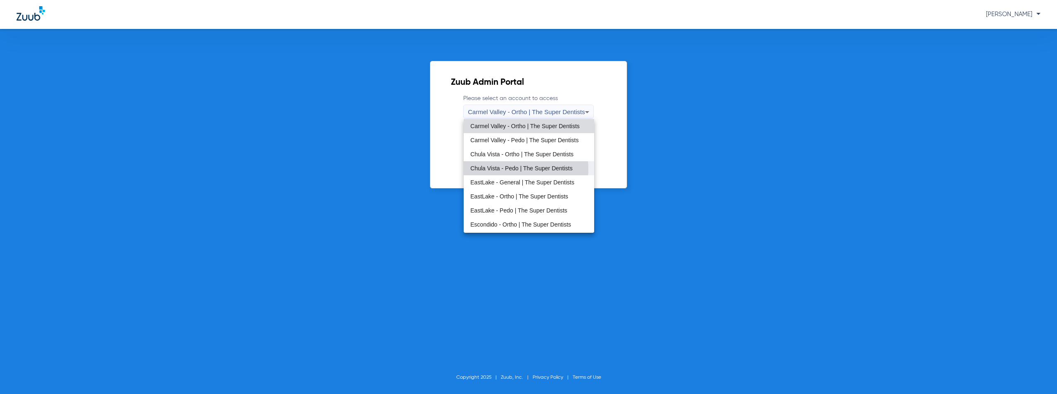
click at [508, 169] on span "Chula Vista - Pedo | The Super Dentists" at bounding box center [521, 168] width 102 height 6
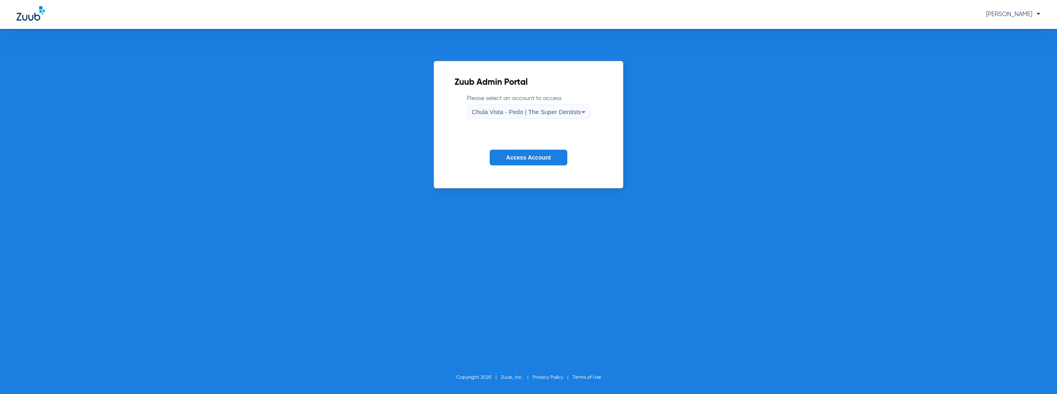
click at [525, 162] on button "Access Account" at bounding box center [529, 157] width 78 height 16
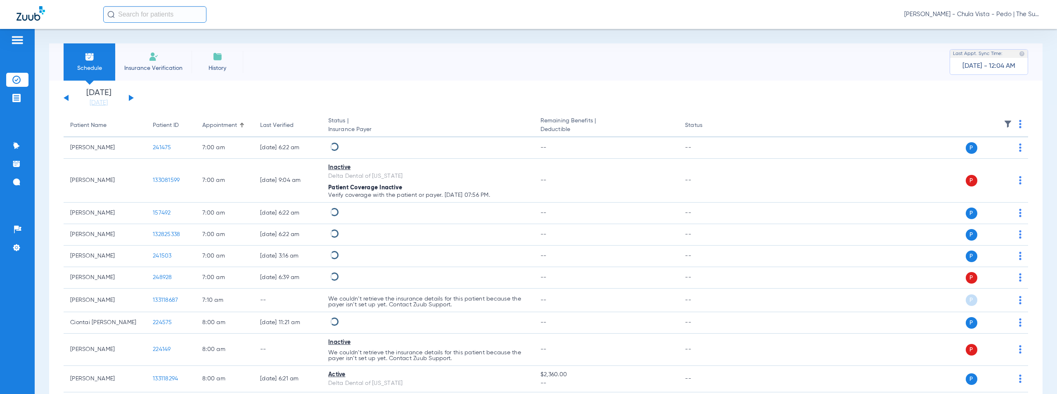
click at [130, 97] on button at bounding box center [131, 98] width 5 height 6
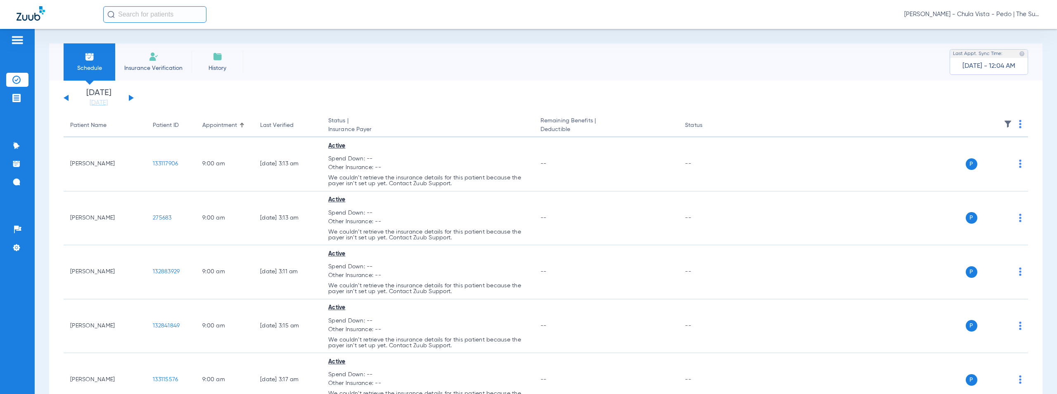
scroll to position [1560, 0]
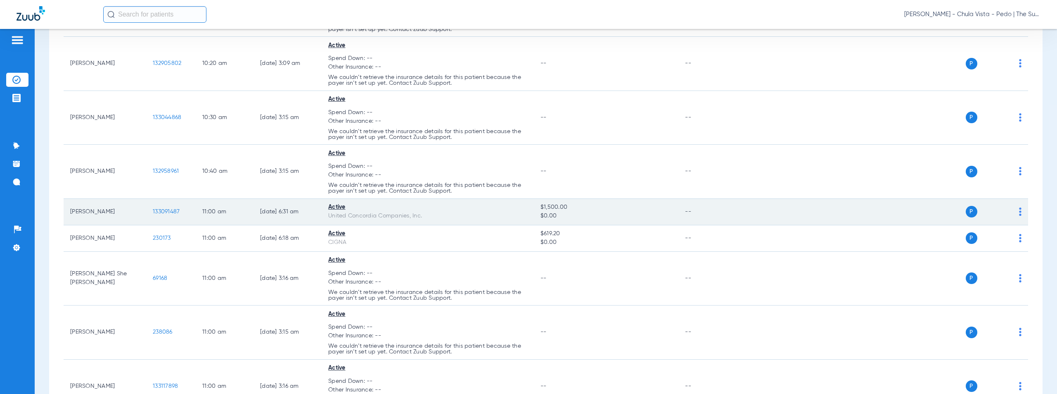
click at [172, 210] on span "133091487" at bounding box center [166, 212] width 27 height 6
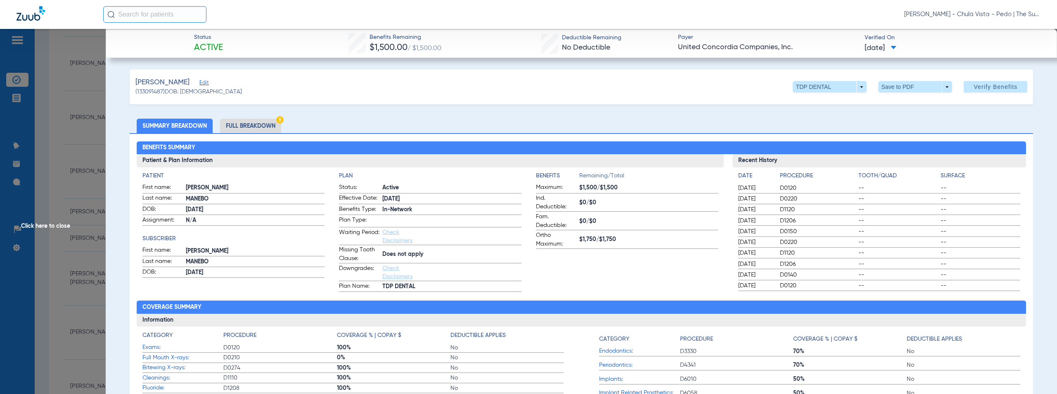
click at [455, 93] on div "[PERSON_NAME] (133091487) DOB: [DEMOGRAPHIC_DATA] TDP DENTAL arrow_drop_down Sa…" at bounding box center [582, 86] width 904 height 35
click at [57, 224] on span "Click here to close" at bounding box center [53, 226] width 106 height 394
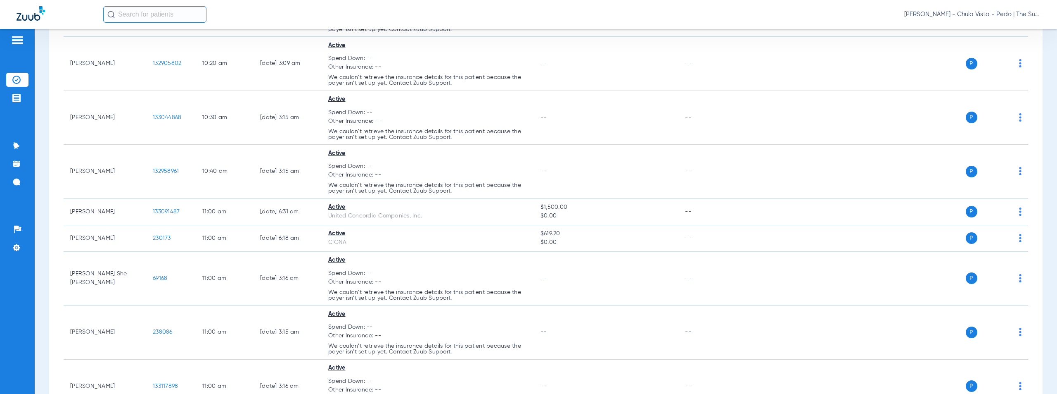
scroll to position [3828, 0]
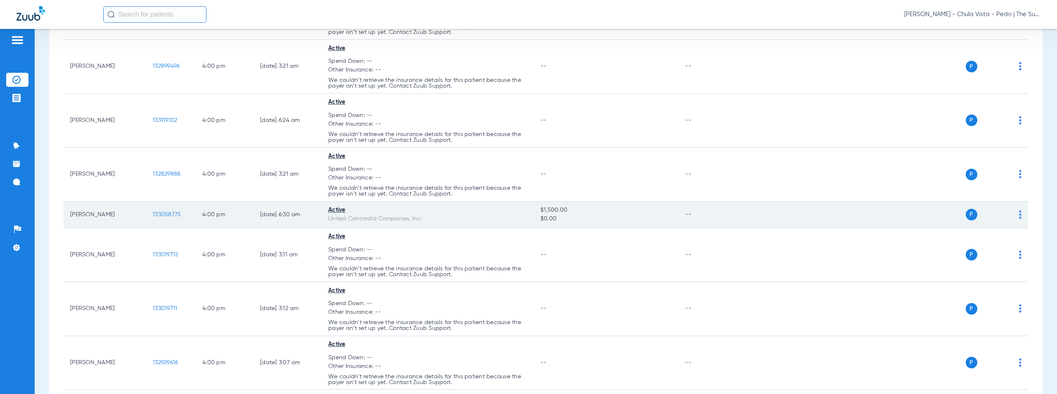
click at [169, 211] on span "133058775" at bounding box center [167, 214] width 28 height 6
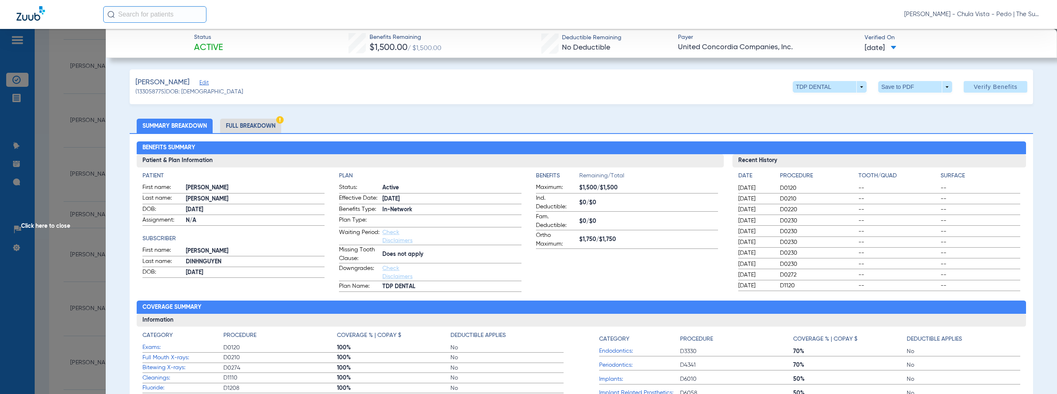
scroll to position [2458, 0]
click at [47, 227] on span "Click here to close" at bounding box center [53, 226] width 106 height 394
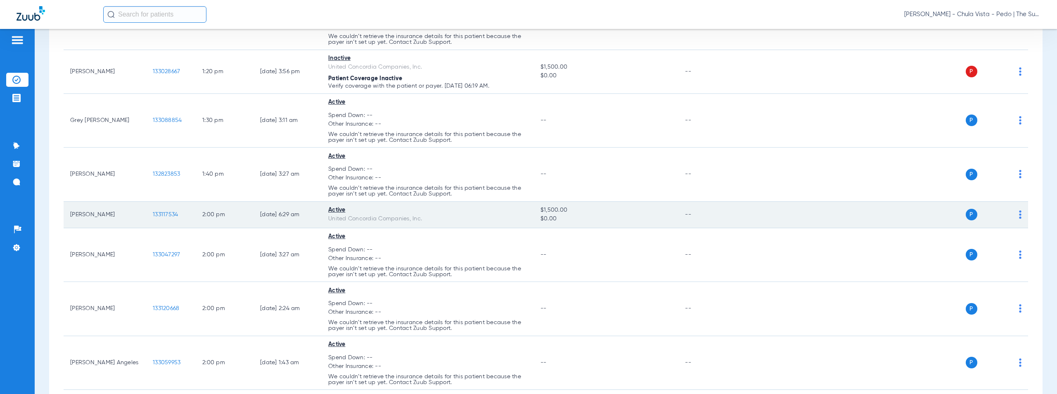
click at [168, 211] on span "133117534" at bounding box center [165, 214] width 25 height 6
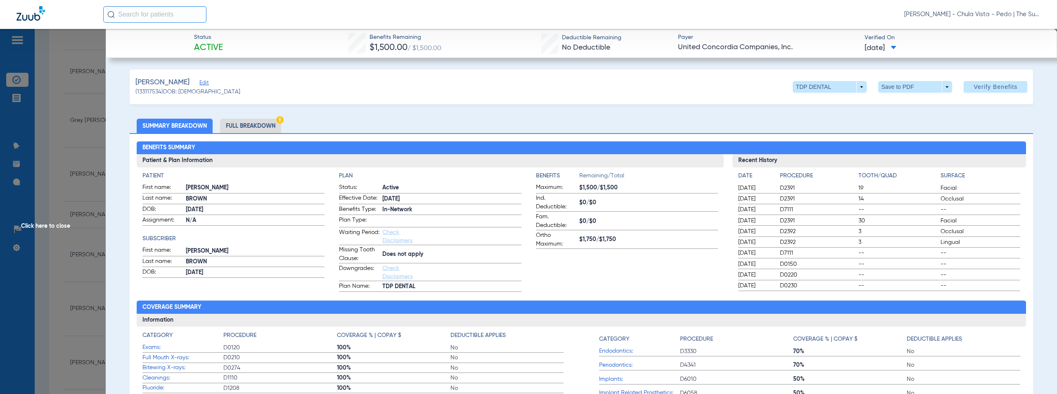
click at [50, 226] on span "Click here to close" at bounding box center [53, 226] width 106 height 394
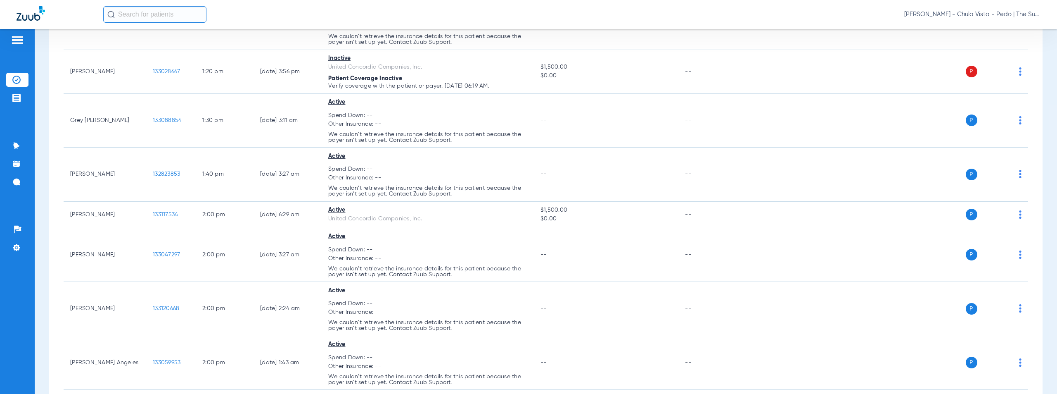
click at [991, 15] on span "[PERSON_NAME] - Chula Vista - Pedo | The Super Dentists" at bounding box center [972, 14] width 136 height 8
click at [1013, 32] on span "Account Selection" at bounding box center [1009, 29] width 46 height 6
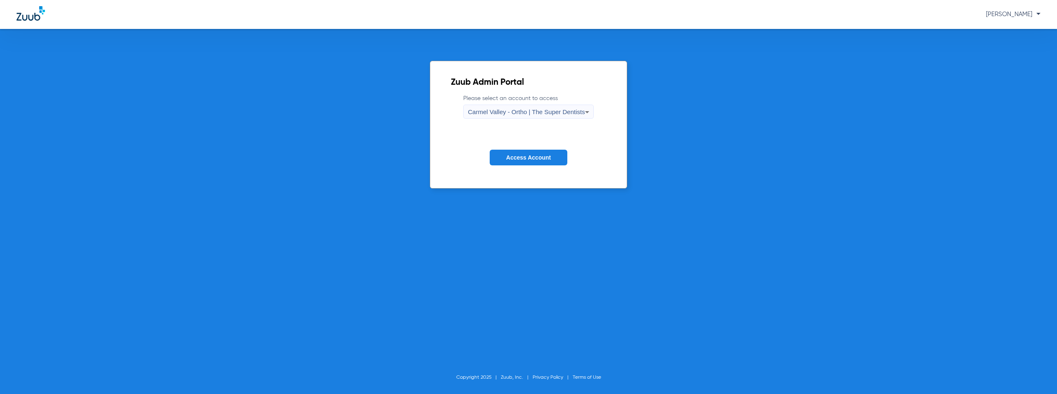
click at [494, 120] on form "Please select an account to access [GEOGRAPHIC_DATA] - Ortho | The Super Dentis…" at bounding box center [528, 136] width 155 height 84
click at [496, 115] on span "Carmel Valley - Ortho | The Super Dentists" at bounding box center [526, 111] width 117 height 7
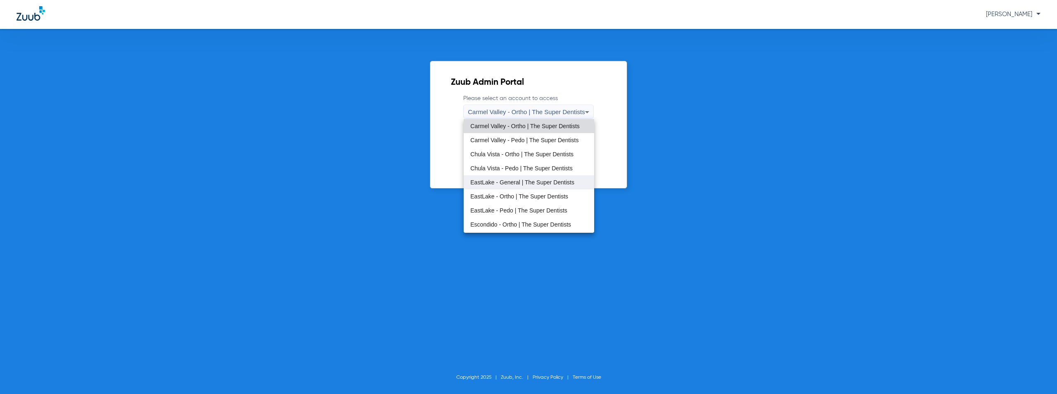
click at [512, 180] on span "EastLake - General | The Super Dentists" at bounding box center [522, 182] width 104 height 6
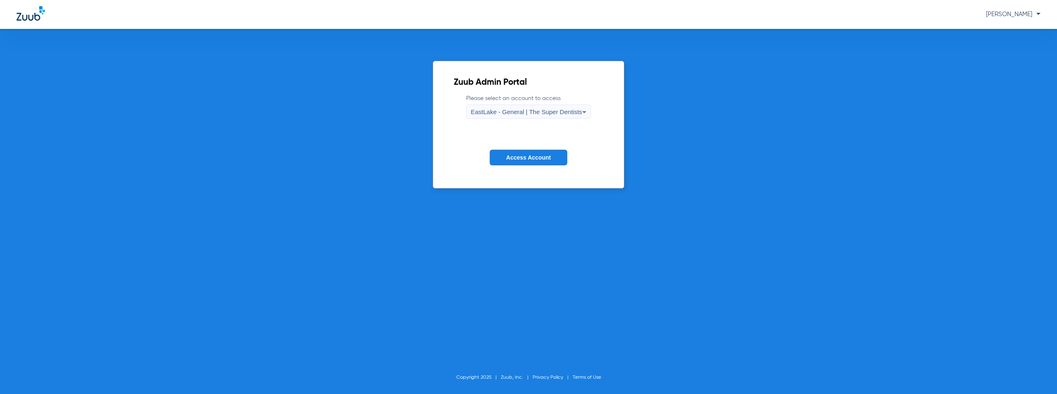
click at [540, 157] on span "Access Account" at bounding box center [528, 157] width 45 height 7
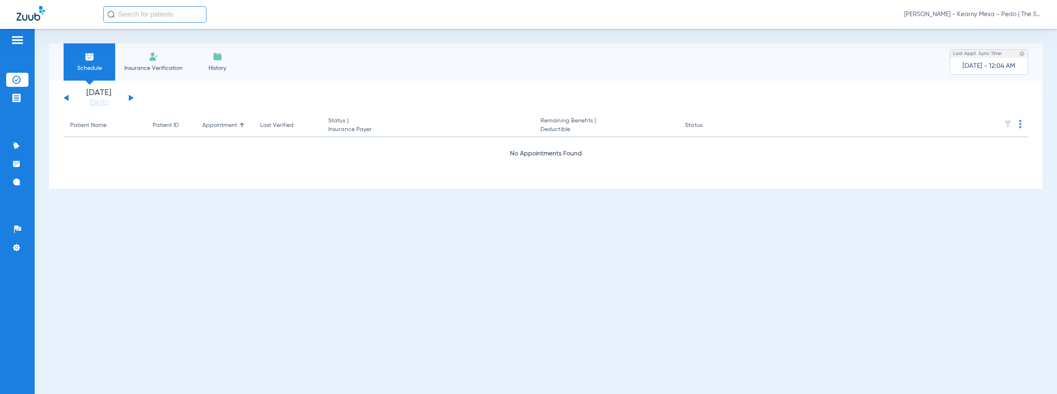
click at [130, 96] on button at bounding box center [131, 98] width 5 height 6
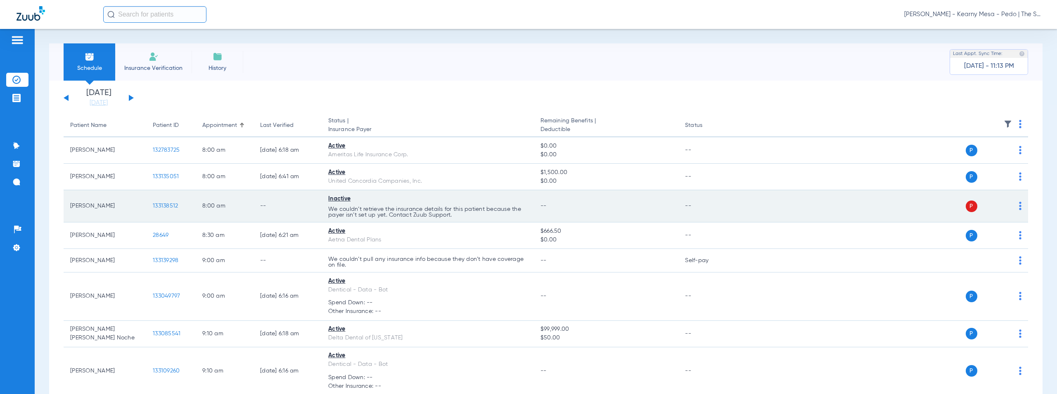
scroll to position [597, 0]
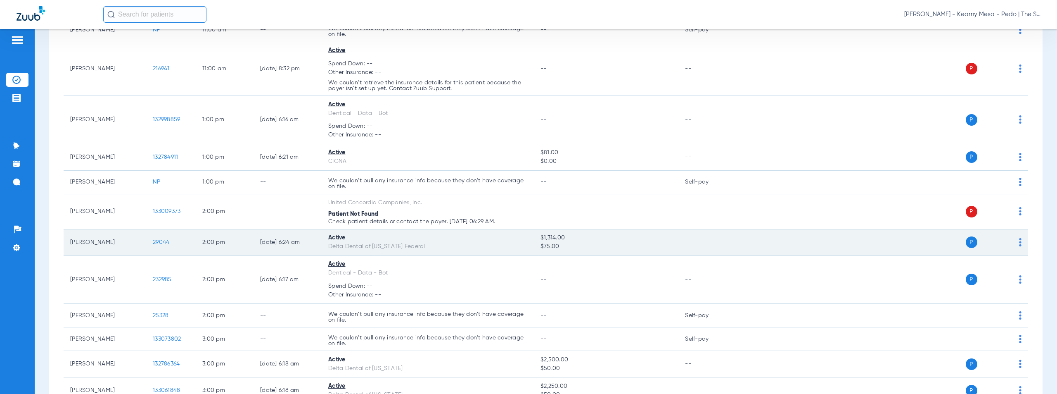
click at [164, 240] on span "29044" at bounding box center [161, 242] width 17 height 6
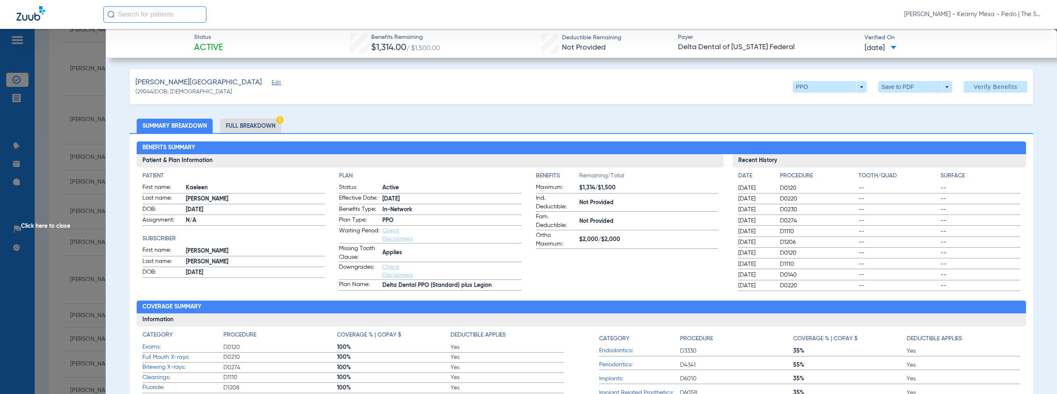
click at [486, 102] on div "[PERSON_NAME] Edit (29044) DOB: [DEMOGRAPHIC_DATA] PPO arrow_drop_down Save to …" at bounding box center [582, 86] width 904 height 35
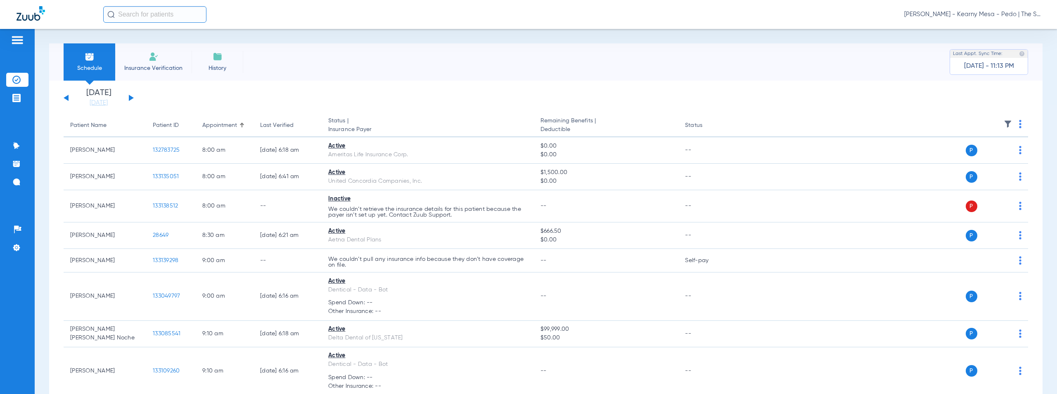
click at [990, 13] on span "[PERSON_NAME] - Kearny Mesa - Pedo | The Super Dentists" at bounding box center [972, 14] width 136 height 8
click at [1004, 28] on span "Account Selection" at bounding box center [1009, 29] width 46 height 6
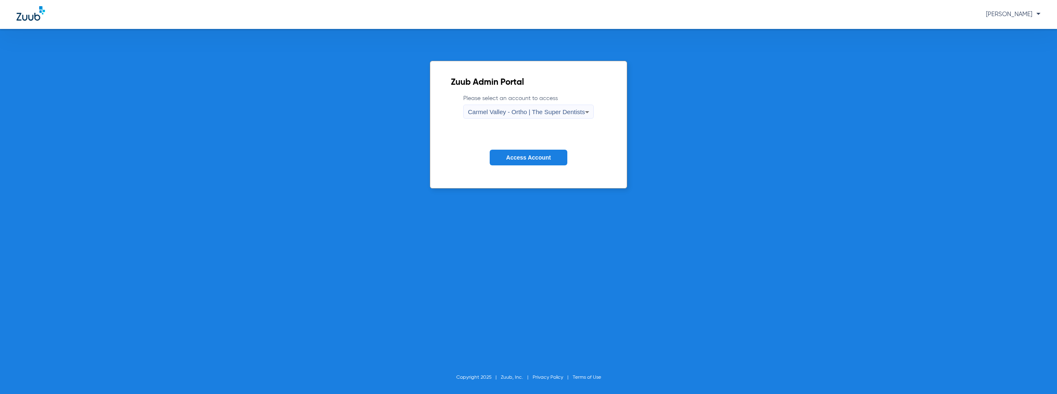
click at [498, 119] on form "Please select an account to access Carmel Valley - Ortho | The Super Dentists A…" at bounding box center [528, 136] width 155 height 84
click at [491, 111] on span "Carmel Valley - Ortho | The Super Dentists" at bounding box center [526, 111] width 117 height 7
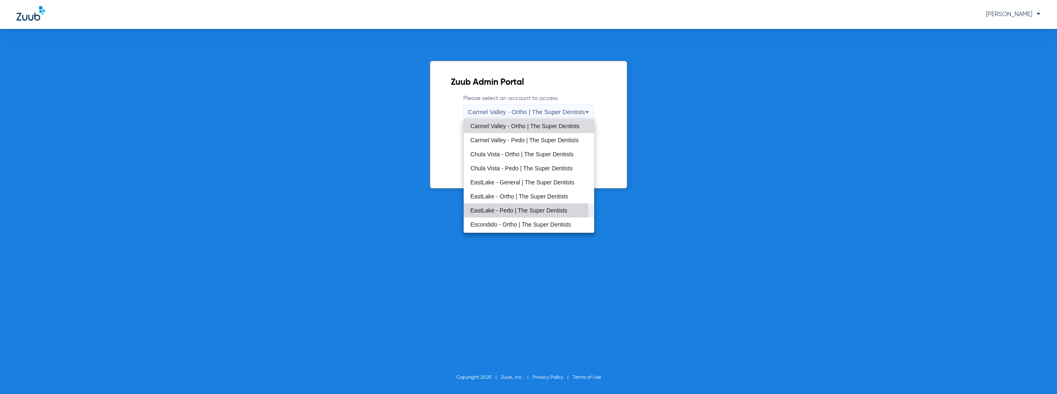
click at [508, 211] on span "EastLake - Pedo | The Super Dentists" at bounding box center [518, 210] width 97 height 6
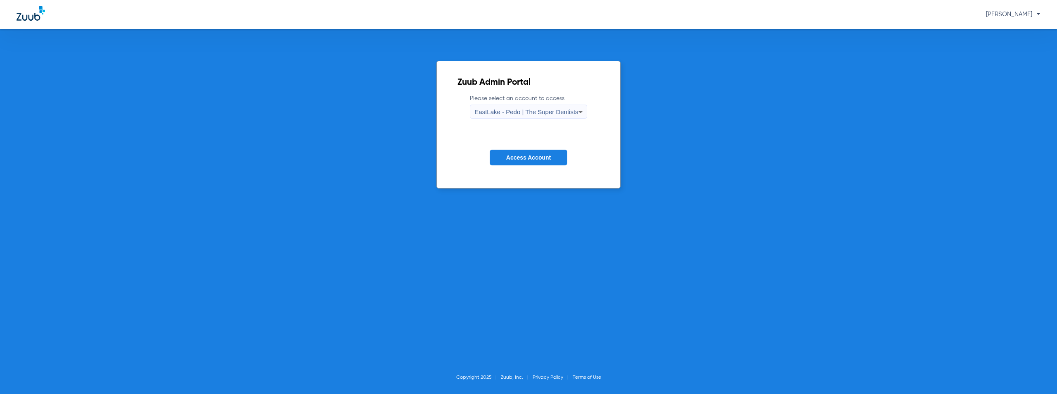
click at [526, 162] on button "Access Account" at bounding box center [529, 157] width 78 height 16
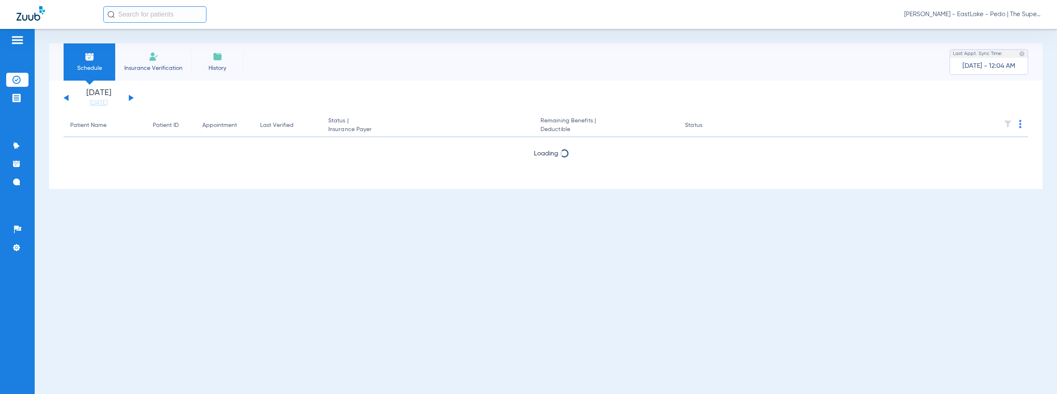
click at [130, 98] on button at bounding box center [131, 98] width 5 height 6
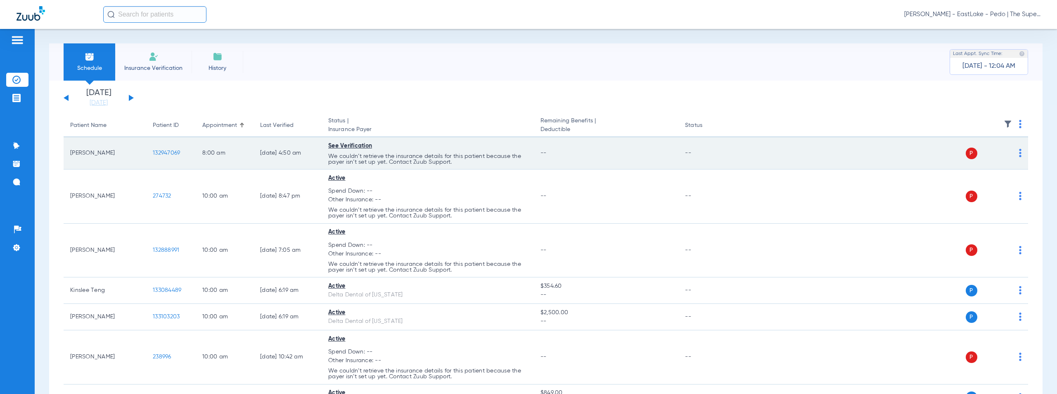
scroll to position [6459, 0]
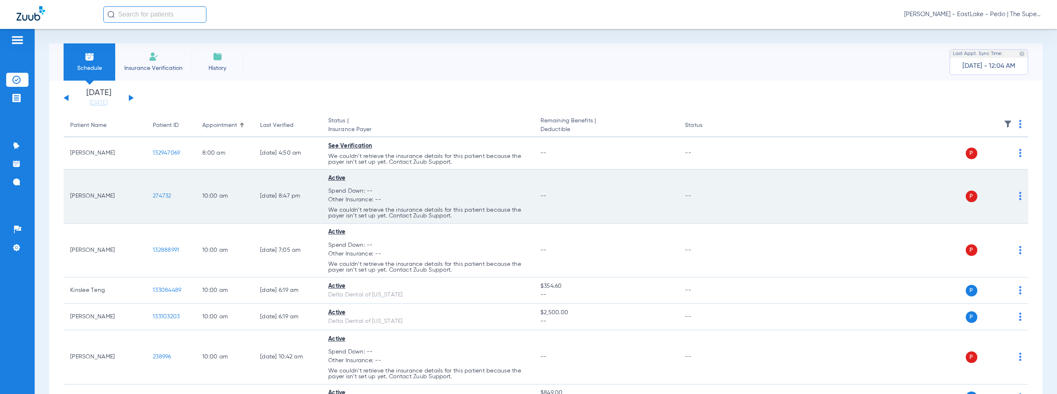
scroll to position [3105, 0]
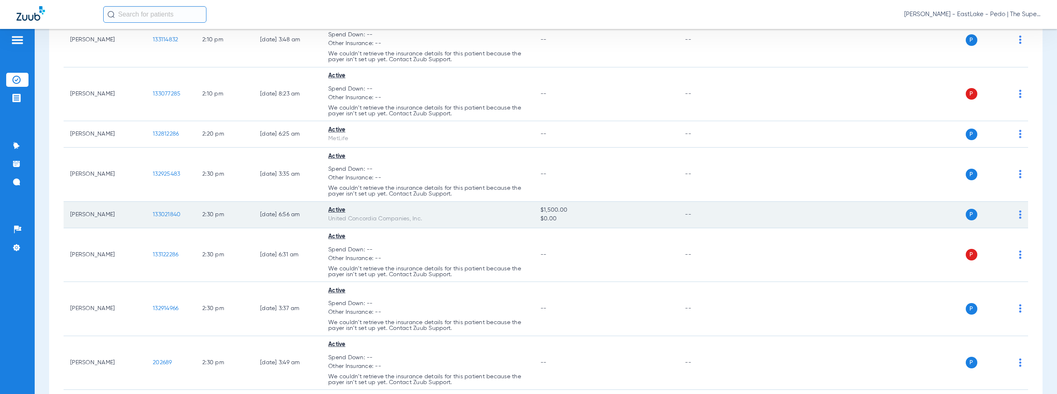
click at [169, 211] on span "133021840" at bounding box center [167, 214] width 28 height 6
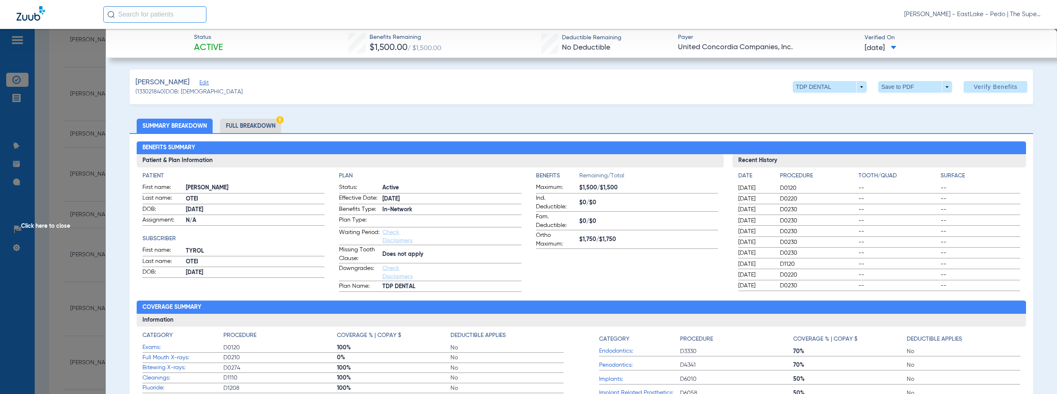
click at [56, 223] on span "Click here to close" at bounding box center [53, 226] width 106 height 394
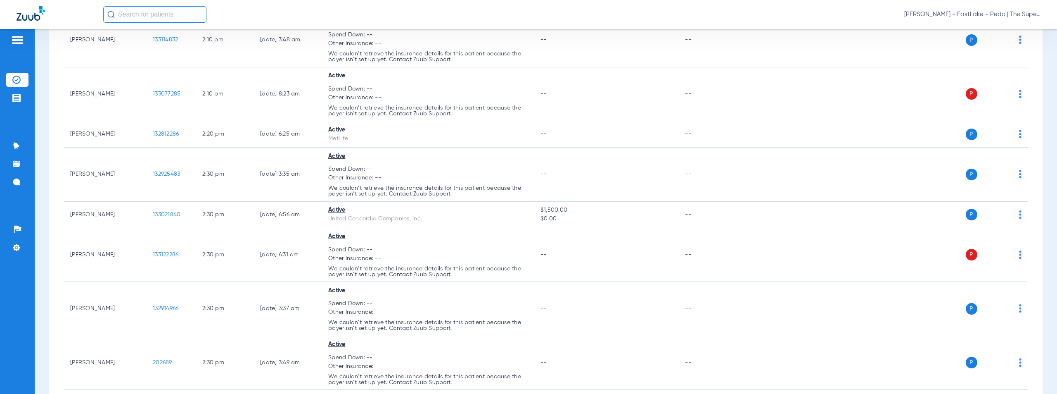
scroll to position [4461, 0]
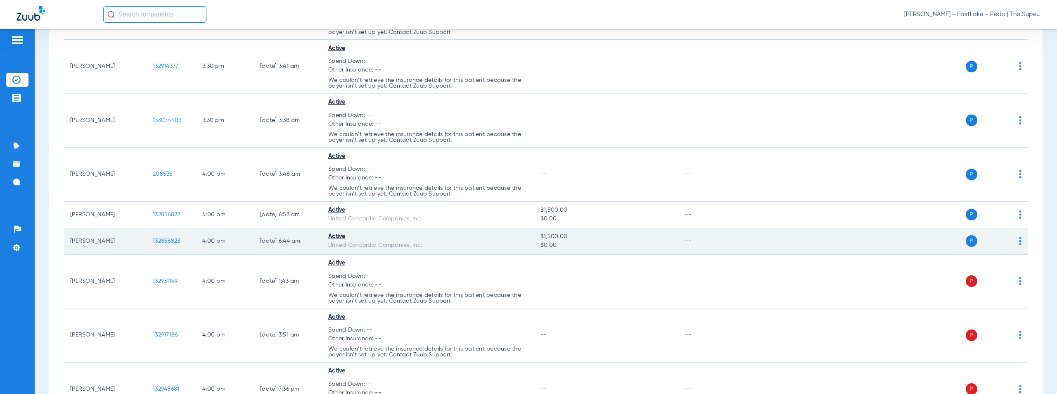
click at [159, 238] on span "132856823" at bounding box center [166, 241] width 27 height 6
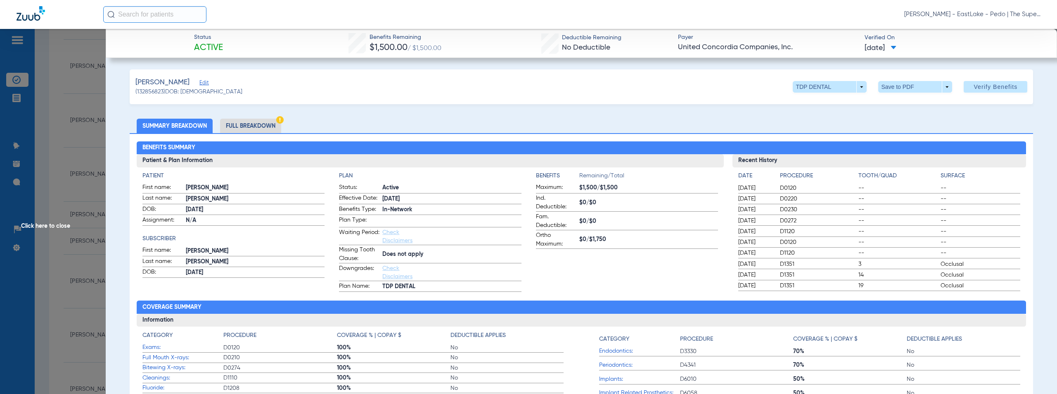
click at [49, 225] on span "Click here to close" at bounding box center [53, 226] width 106 height 394
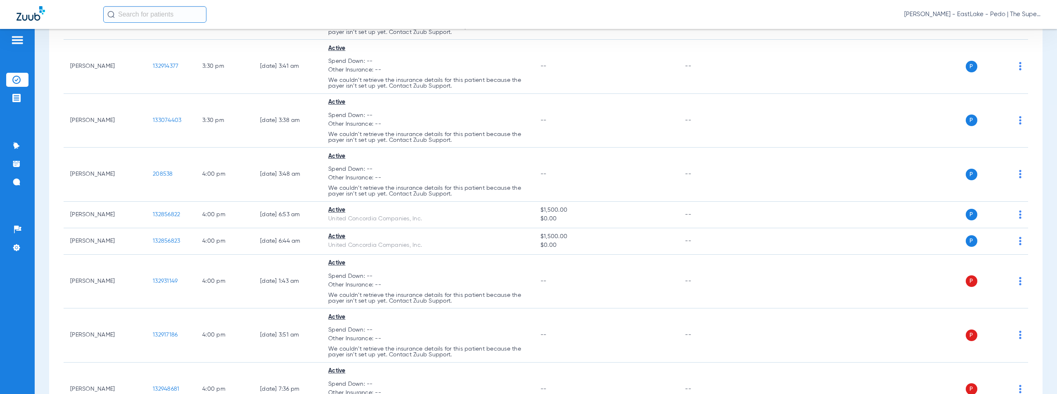
scroll to position [266, 0]
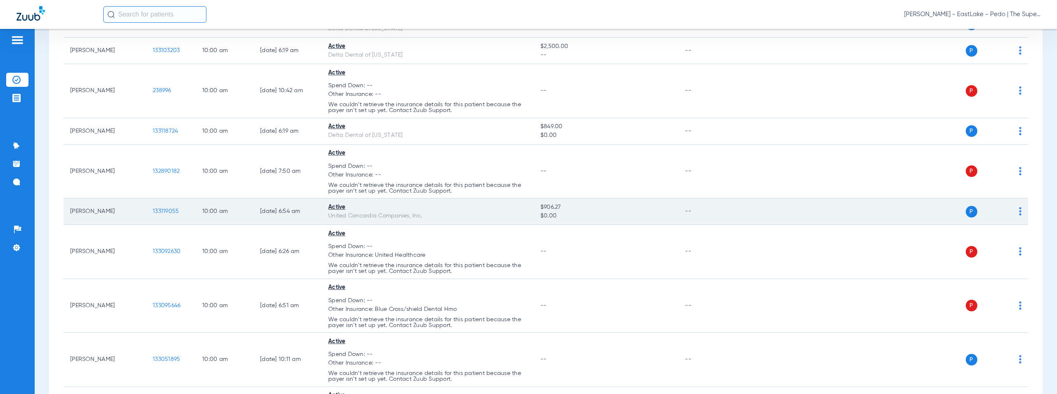
click at [169, 209] on span "133119055" at bounding box center [166, 211] width 26 height 6
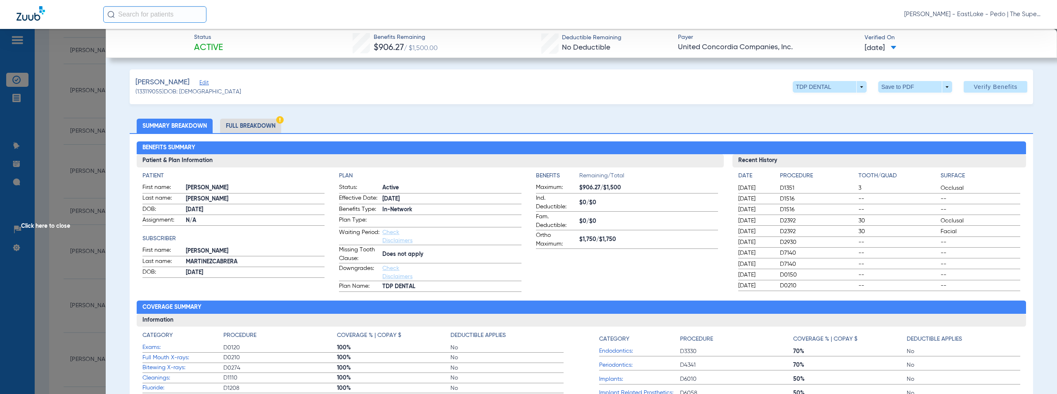
click at [43, 223] on span "Click here to close" at bounding box center [53, 226] width 106 height 394
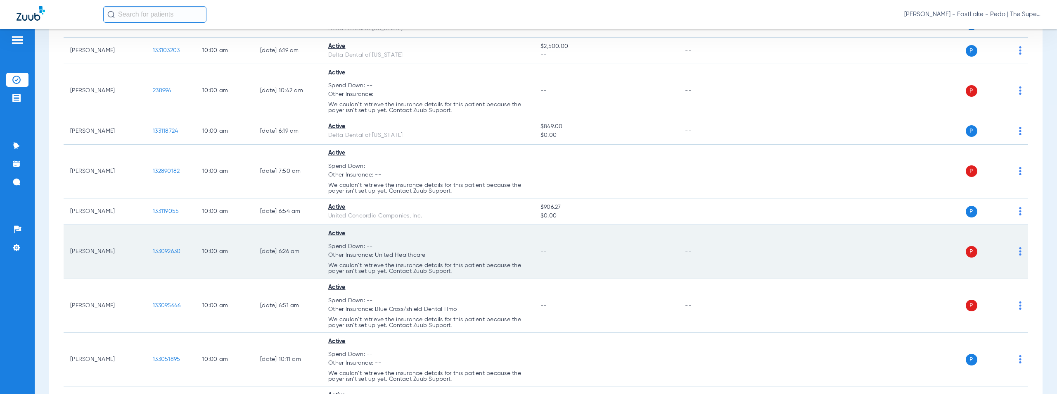
scroll to position [5396, 0]
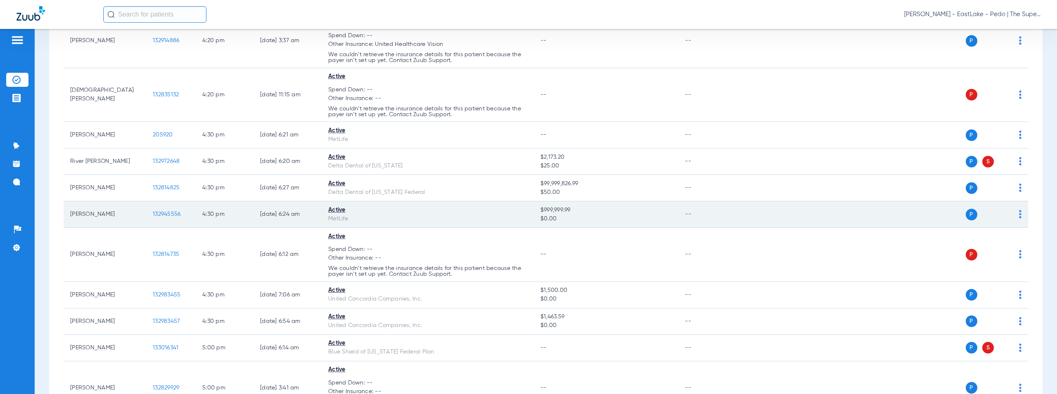
click at [166, 211] on span "132945556" at bounding box center [167, 214] width 28 height 6
